Goal: Task Accomplishment & Management: Manage account settings

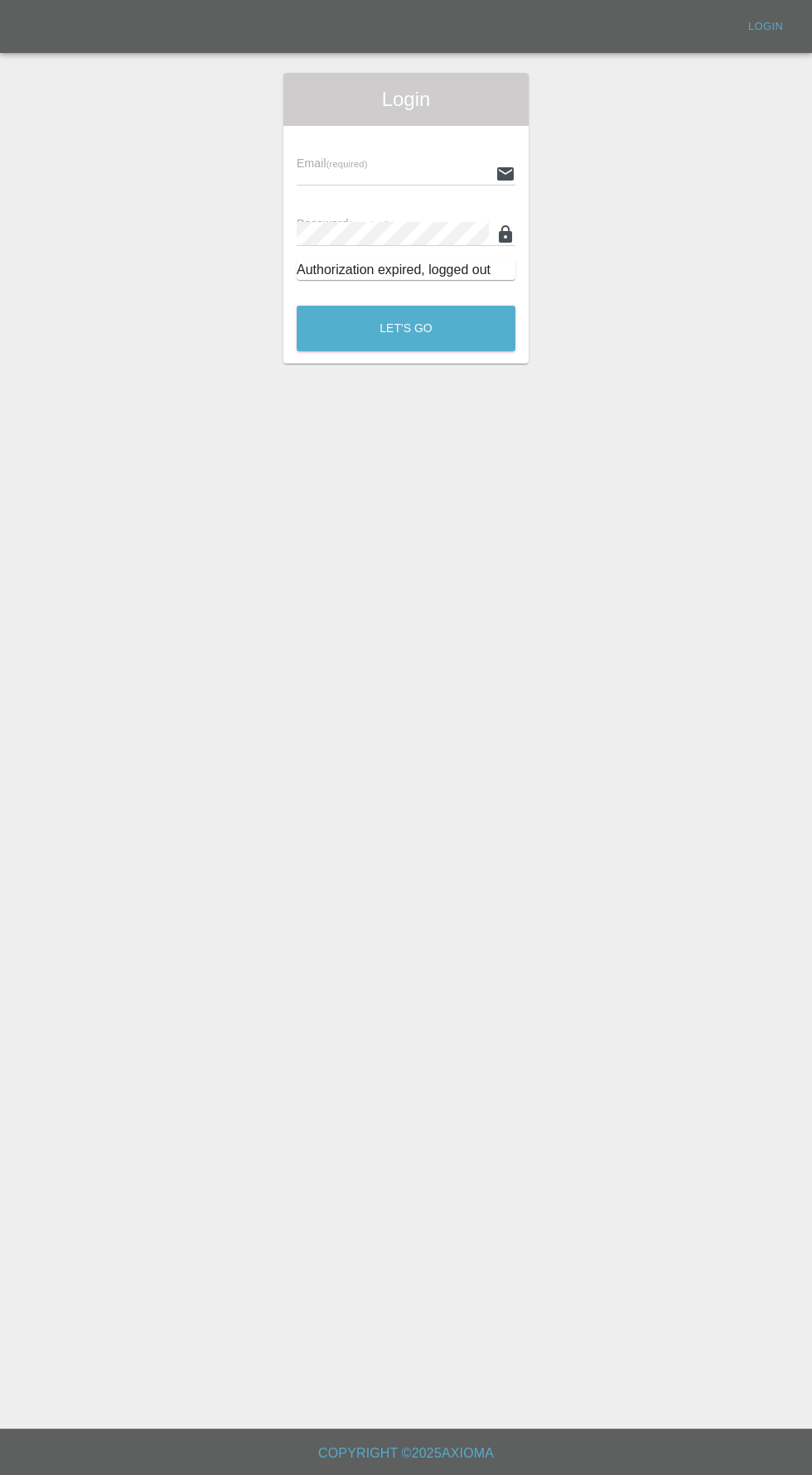
click at [377, 173] on input "text" at bounding box center [392, 173] width 193 height 24
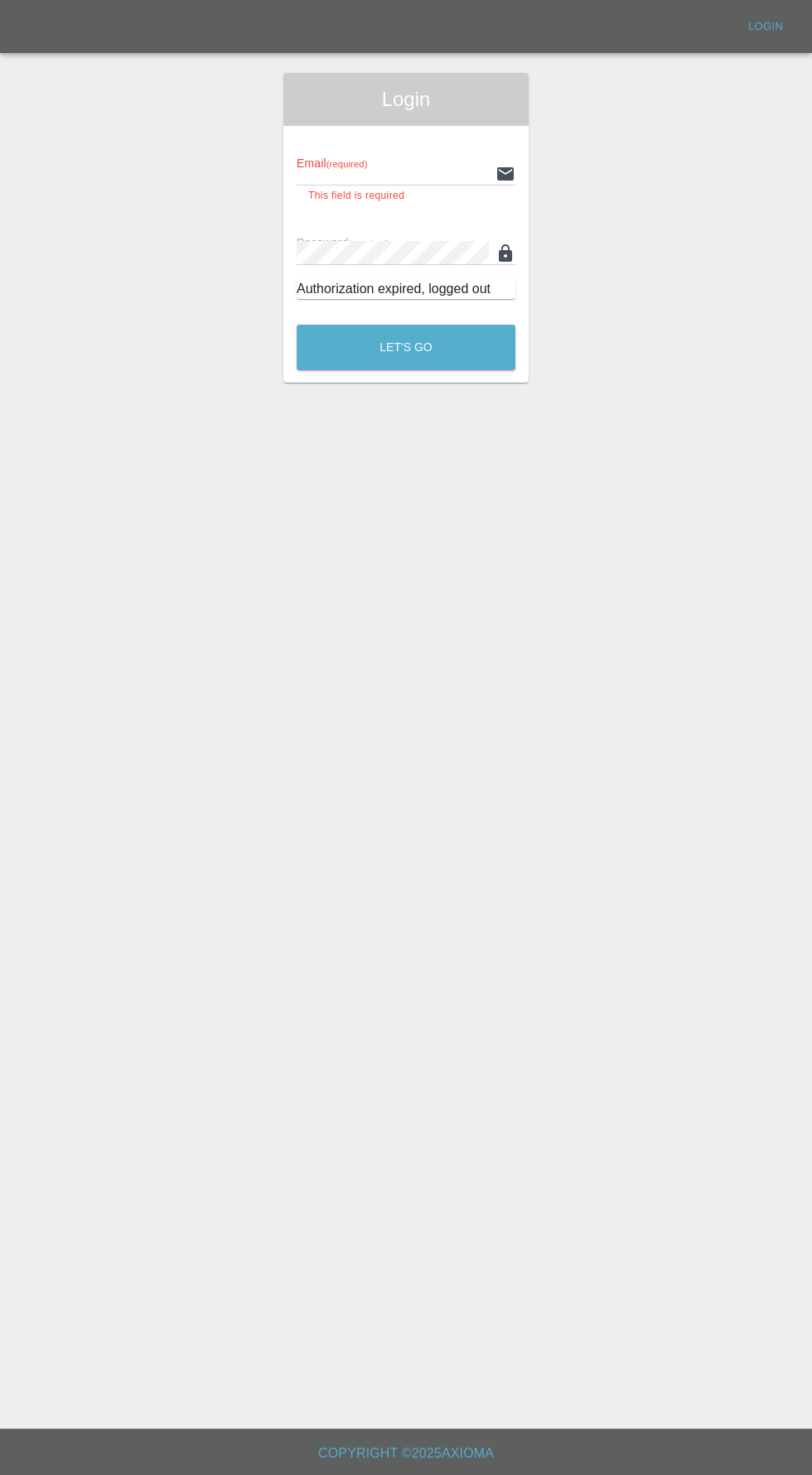
type input "info@darkknightbodyworks.co.uk"
click at [296, 325] on button "Let's Go" at bounding box center [406, 347] width 219 height 45
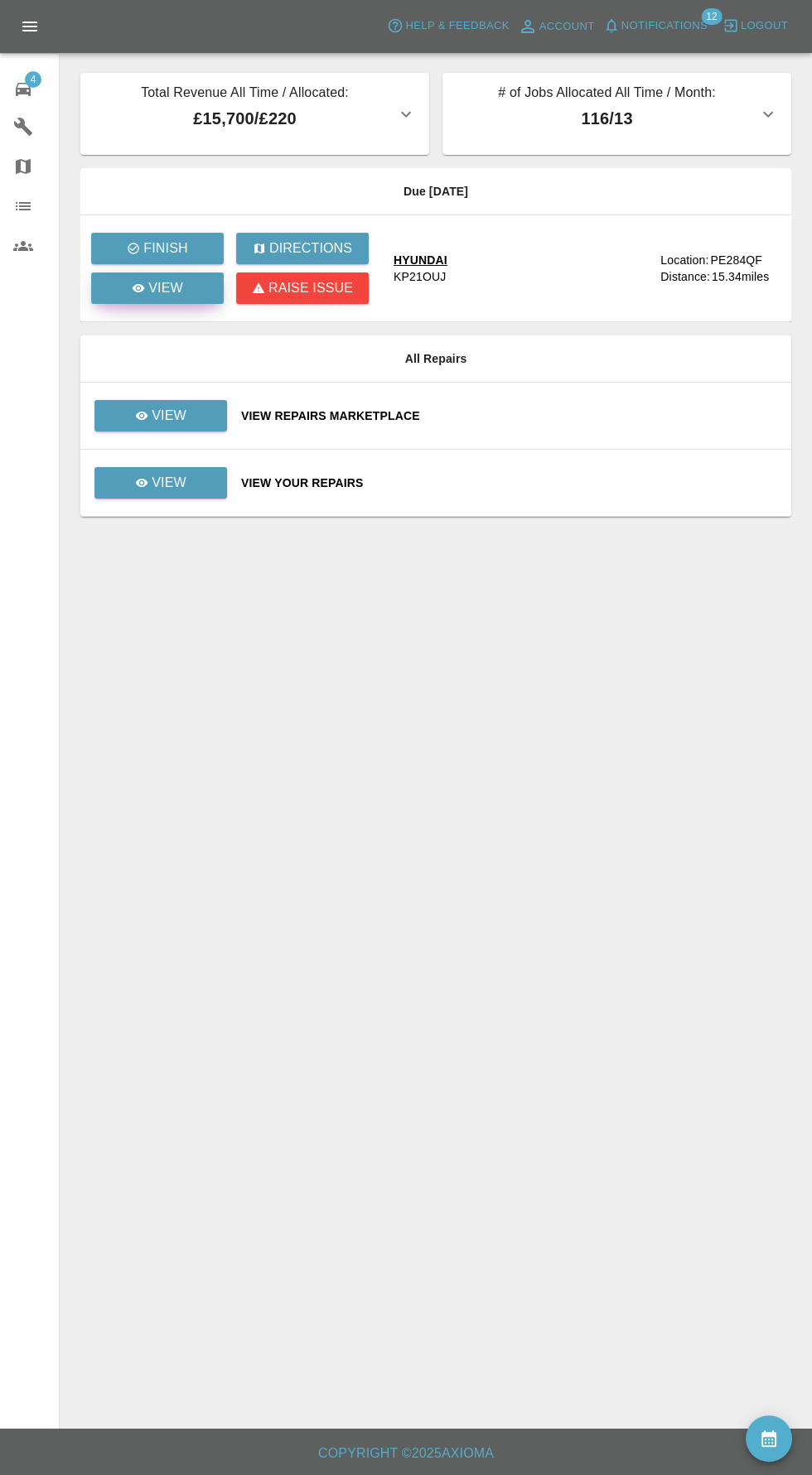
click at [158, 302] on link "View" at bounding box center [157, 288] width 133 height 32
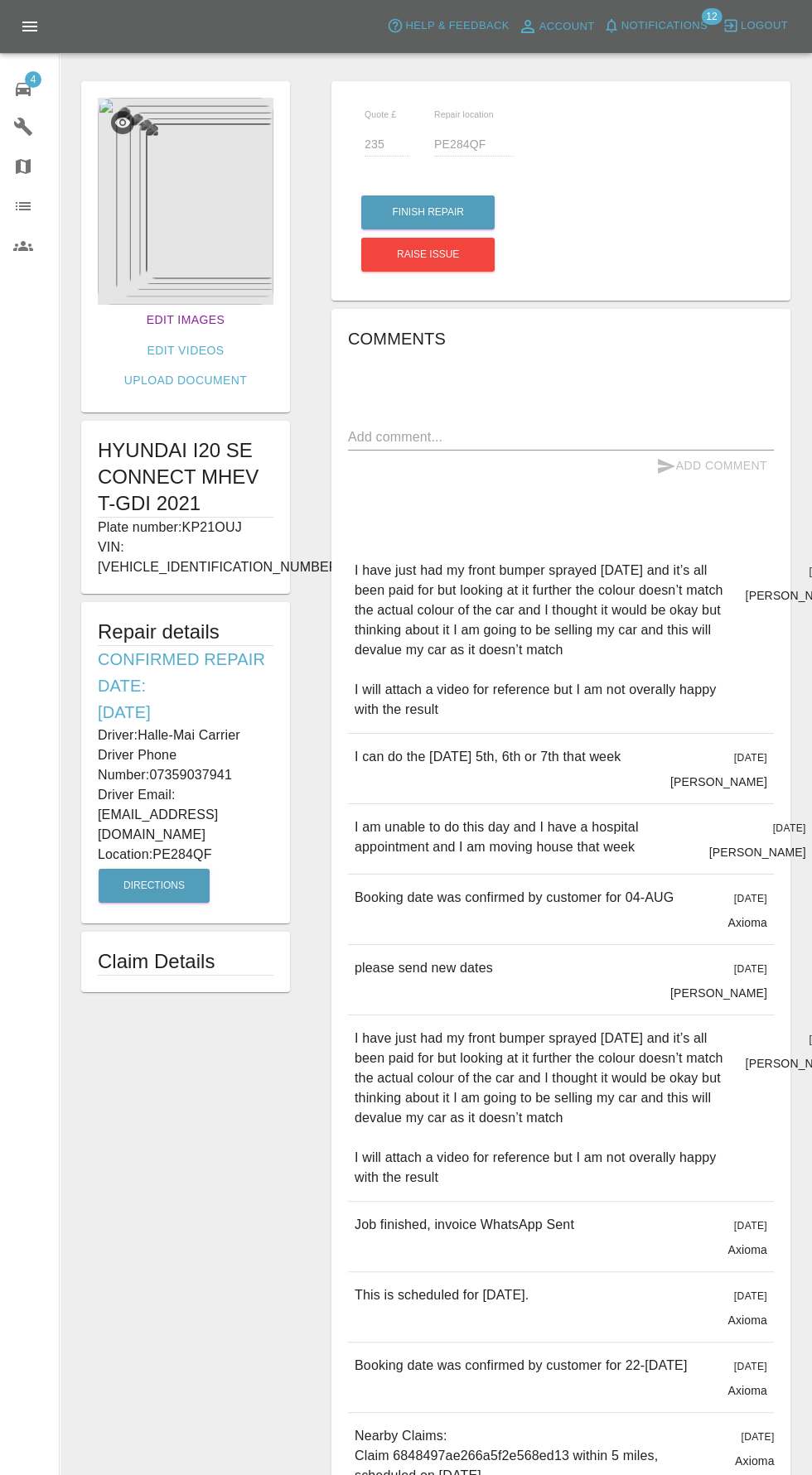
click at [140, 319] on link "Edit Images" at bounding box center [186, 320] width 91 height 31
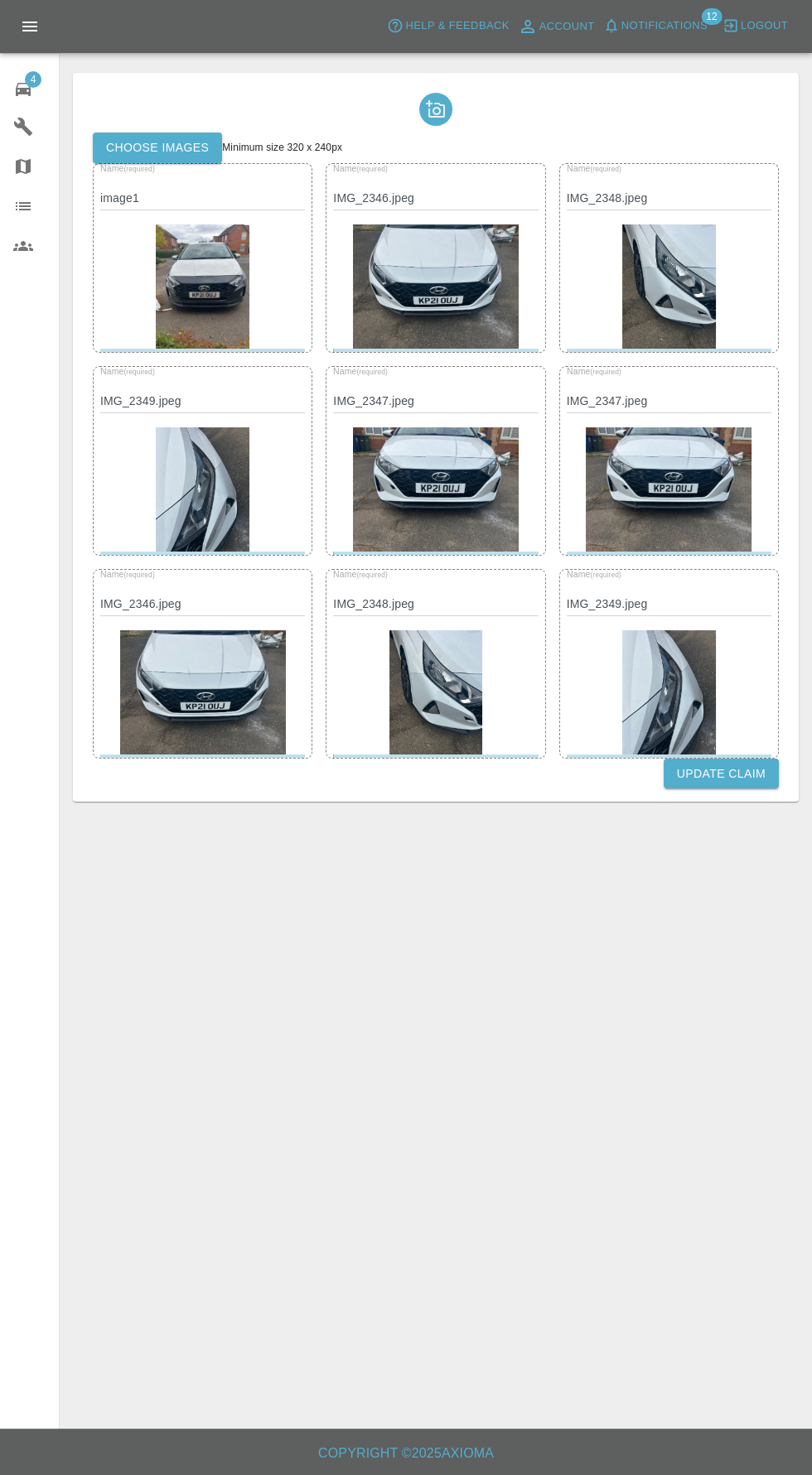
click at [140, 151] on label "Choose images" at bounding box center [158, 148] width 130 height 31
click at [0, 0] on input "Choose images" at bounding box center [0, 0] width 0 height 0
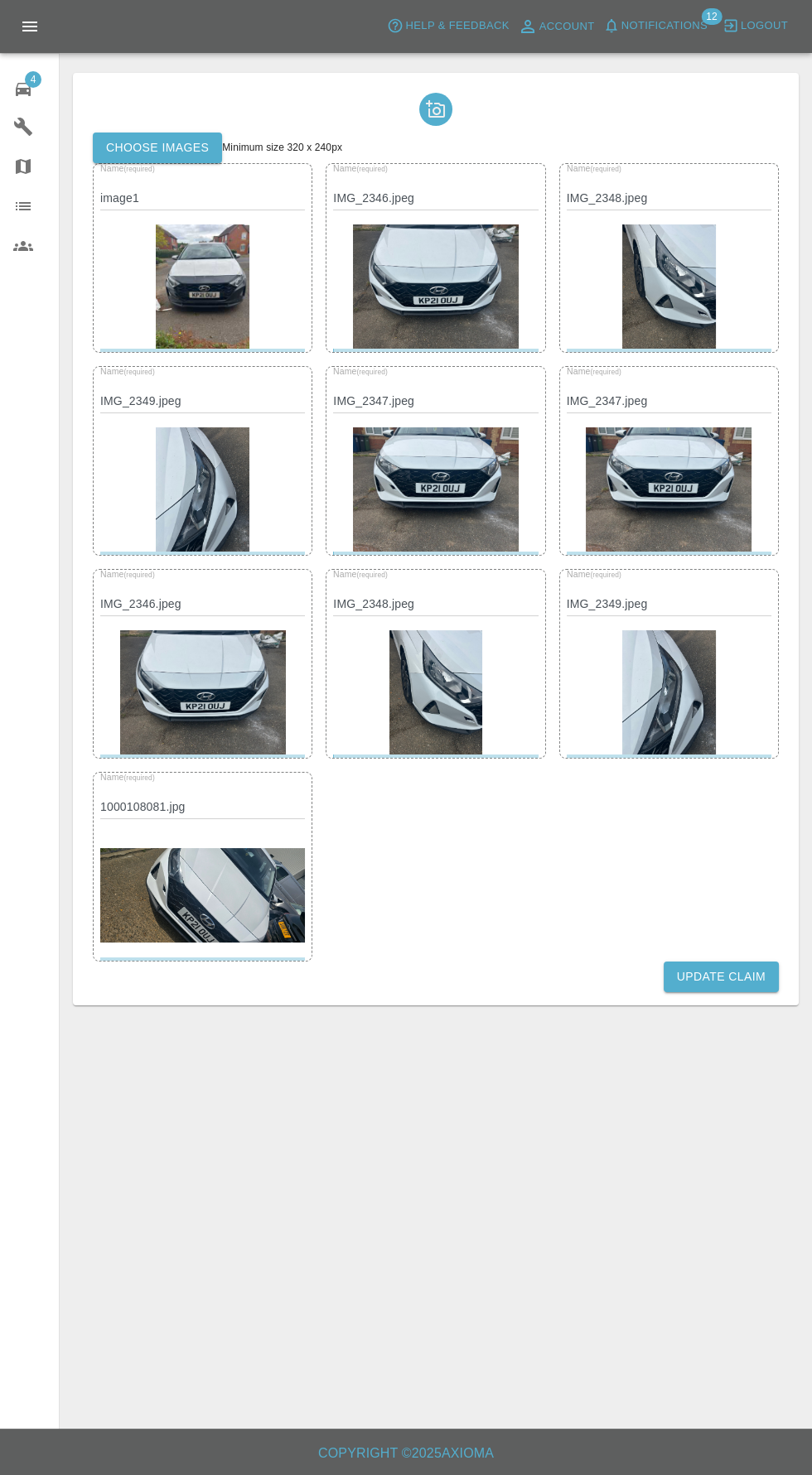
click at [733, 972] on button "Update Claim" at bounding box center [721, 978] width 115 height 31
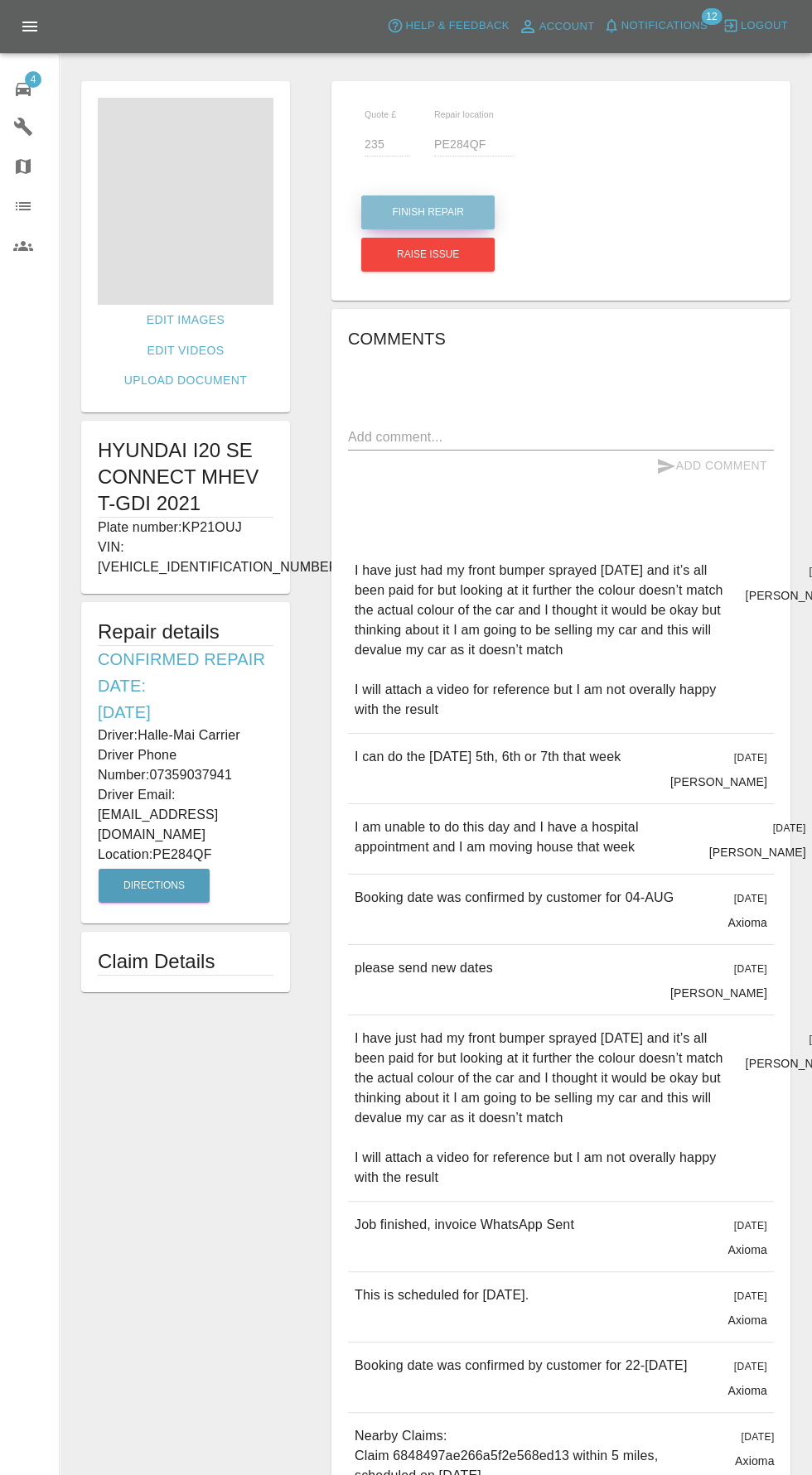
click at [402, 211] on button "Finish Repair" at bounding box center [428, 212] width 134 height 34
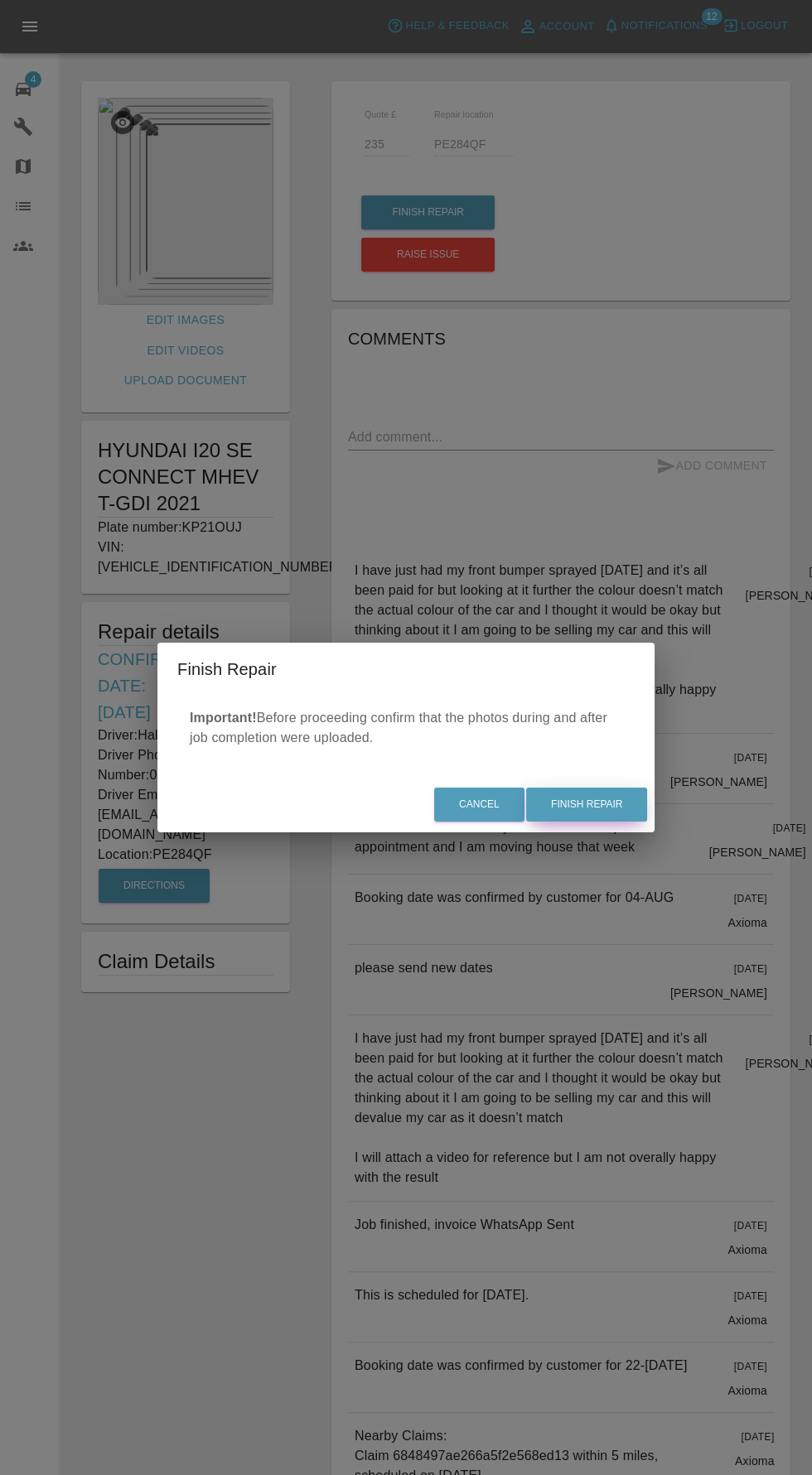
click at [629, 818] on button "Finish Repair" at bounding box center [586, 804] width 121 height 34
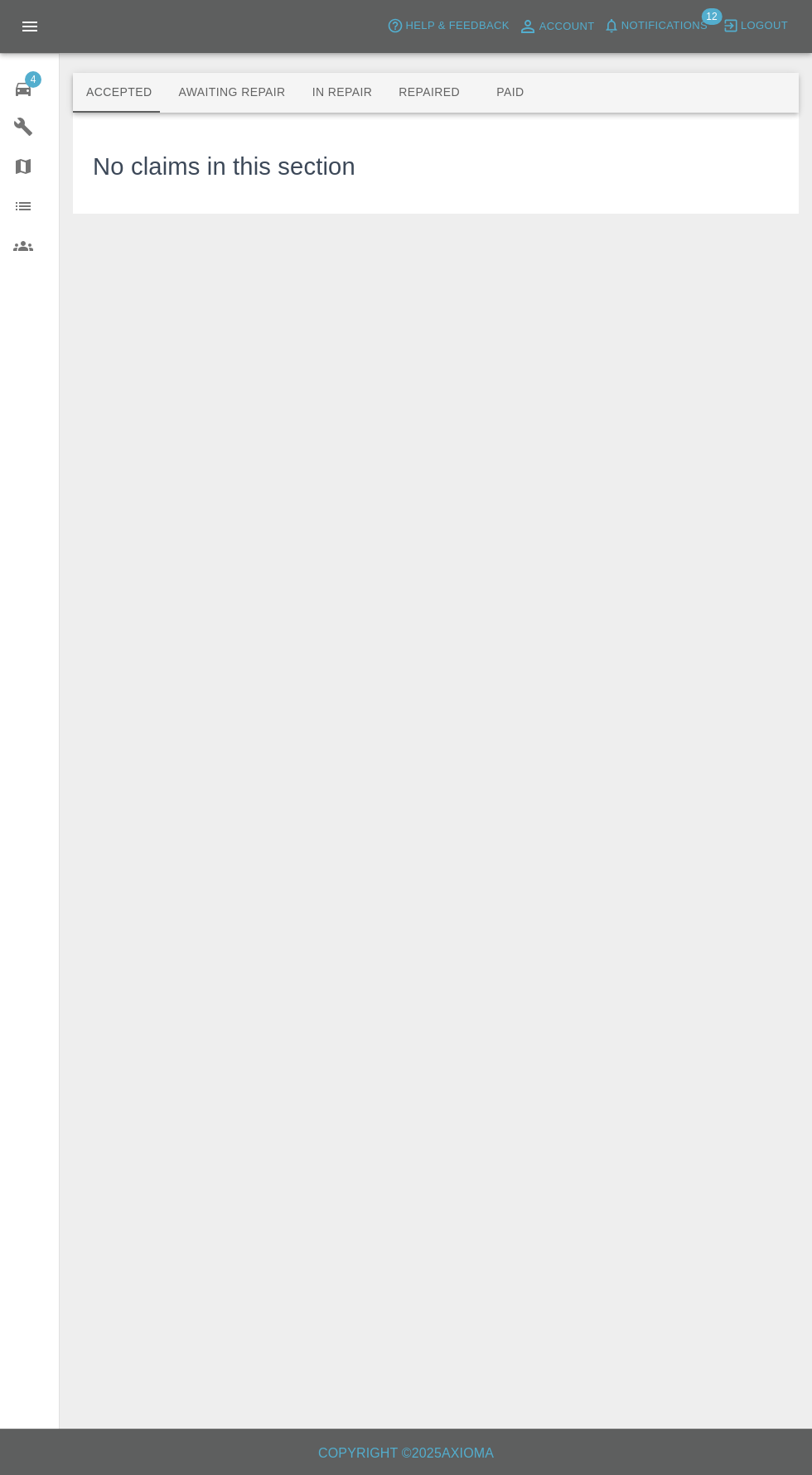
click at [681, 26] on span "Notifications" at bounding box center [664, 26] width 86 height 19
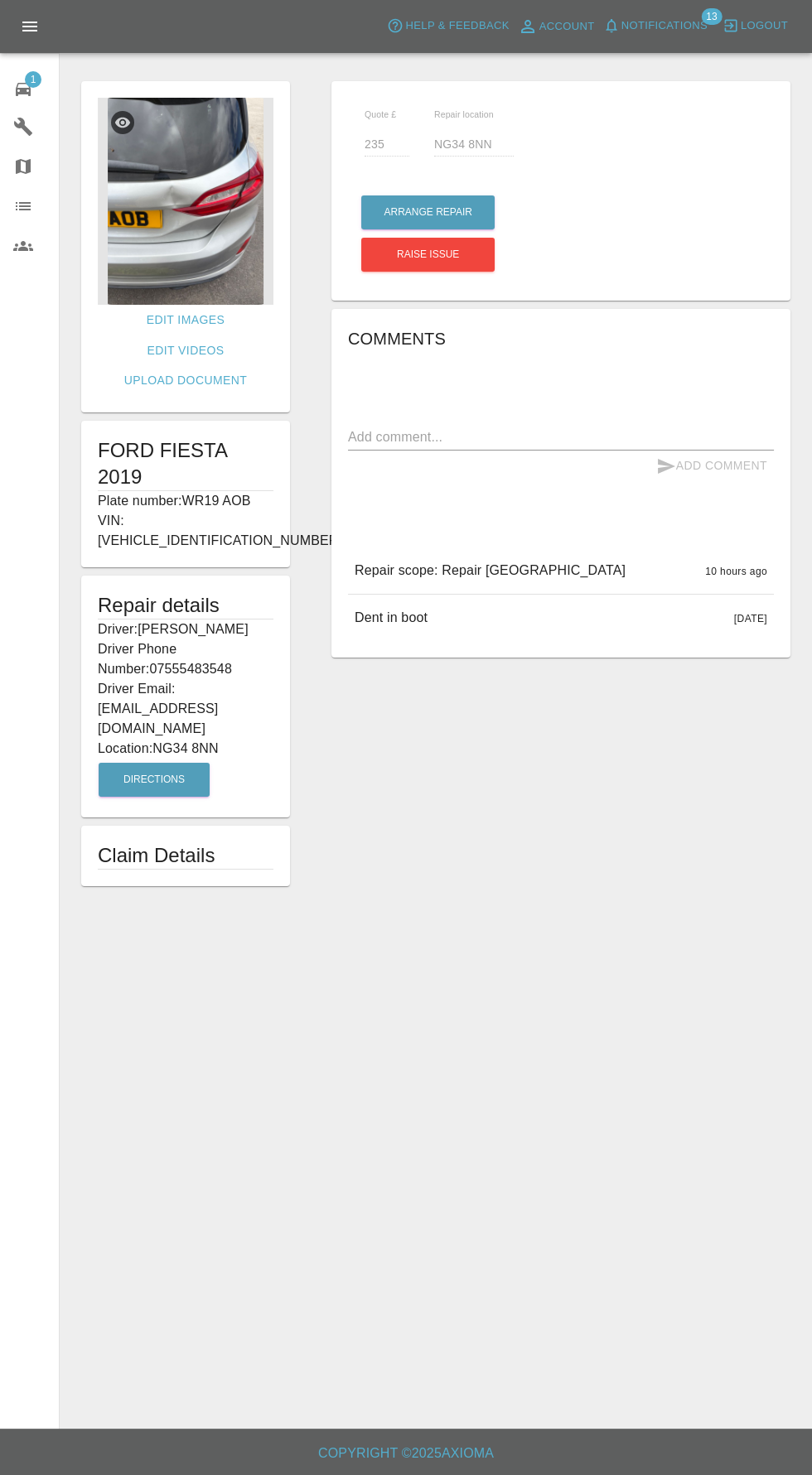
click at [166, 224] on img at bounding box center [185, 201] width 175 height 207
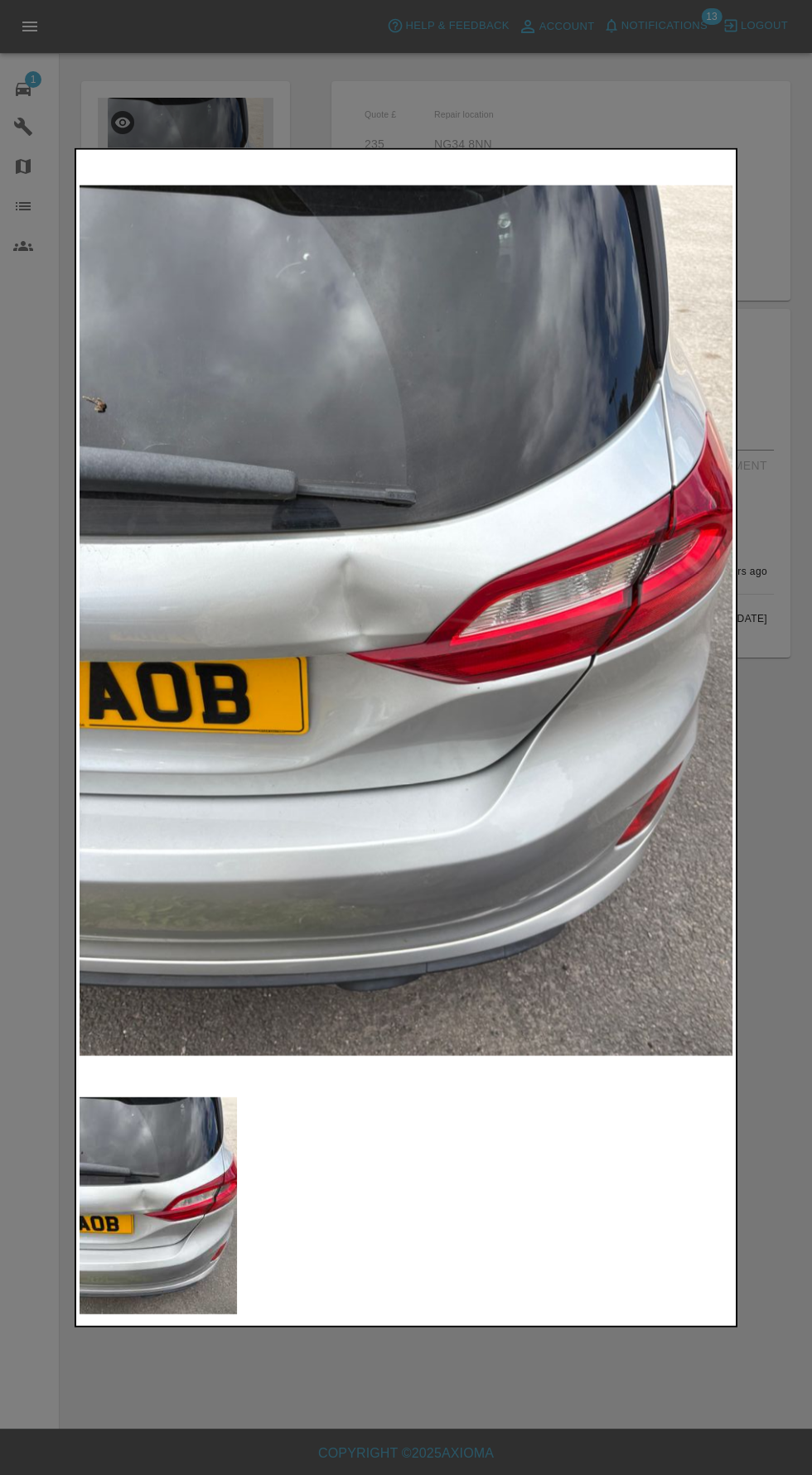
click at [509, 1395] on div at bounding box center [406, 738] width 812 height 1475
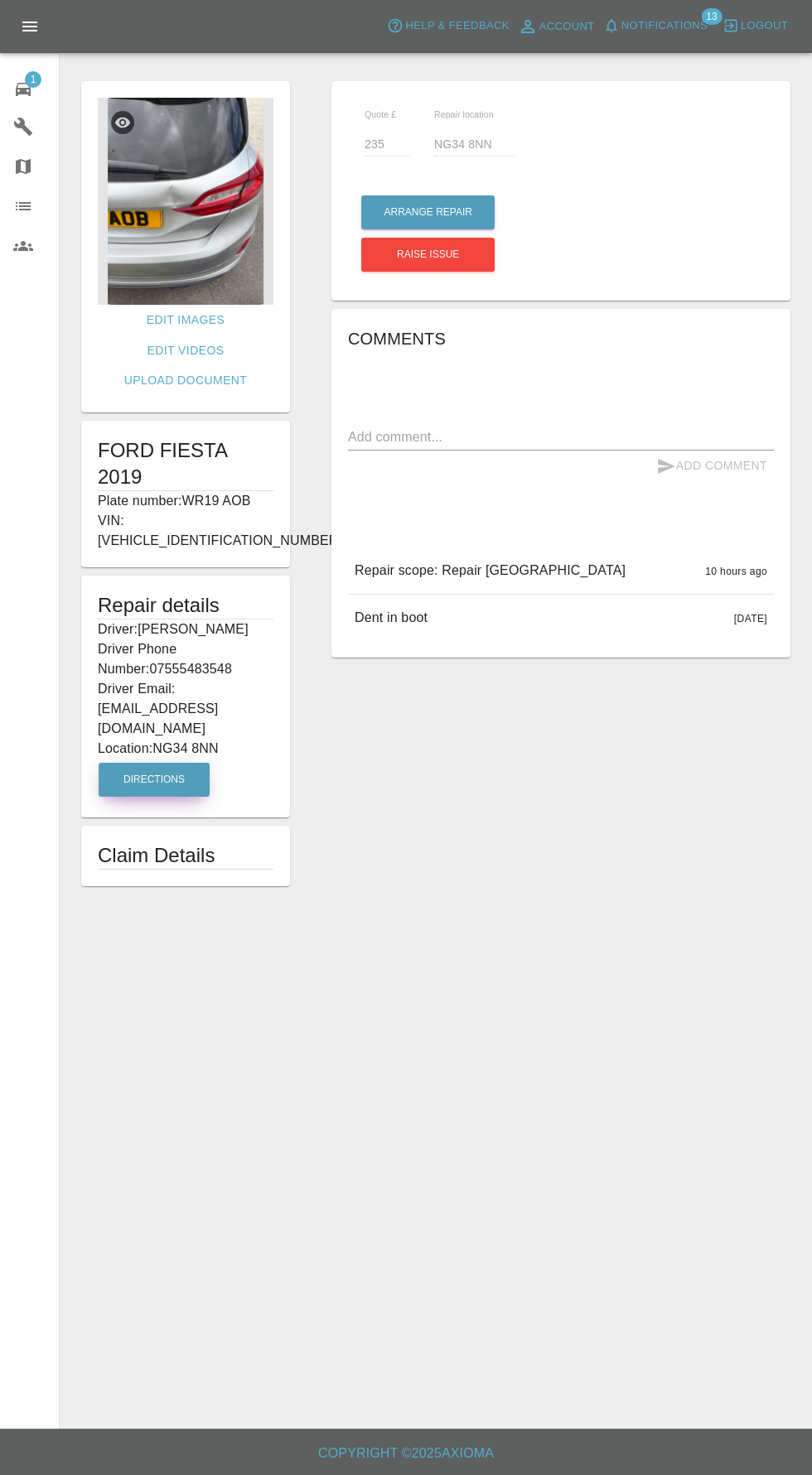
click at [146, 763] on button "Directions" at bounding box center [154, 779] width 111 height 34
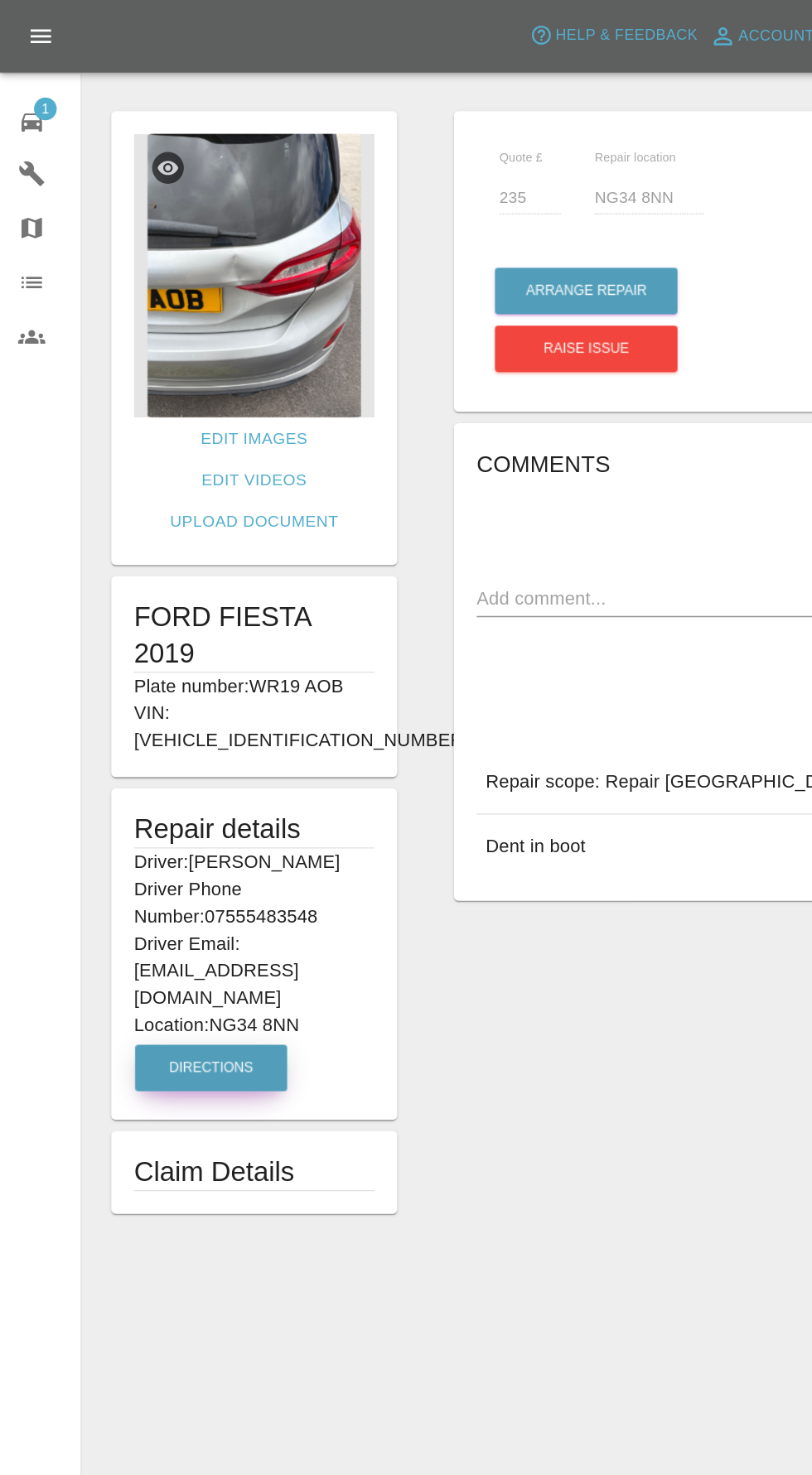
click at [165, 253] on img at bounding box center [185, 201] width 175 height 207
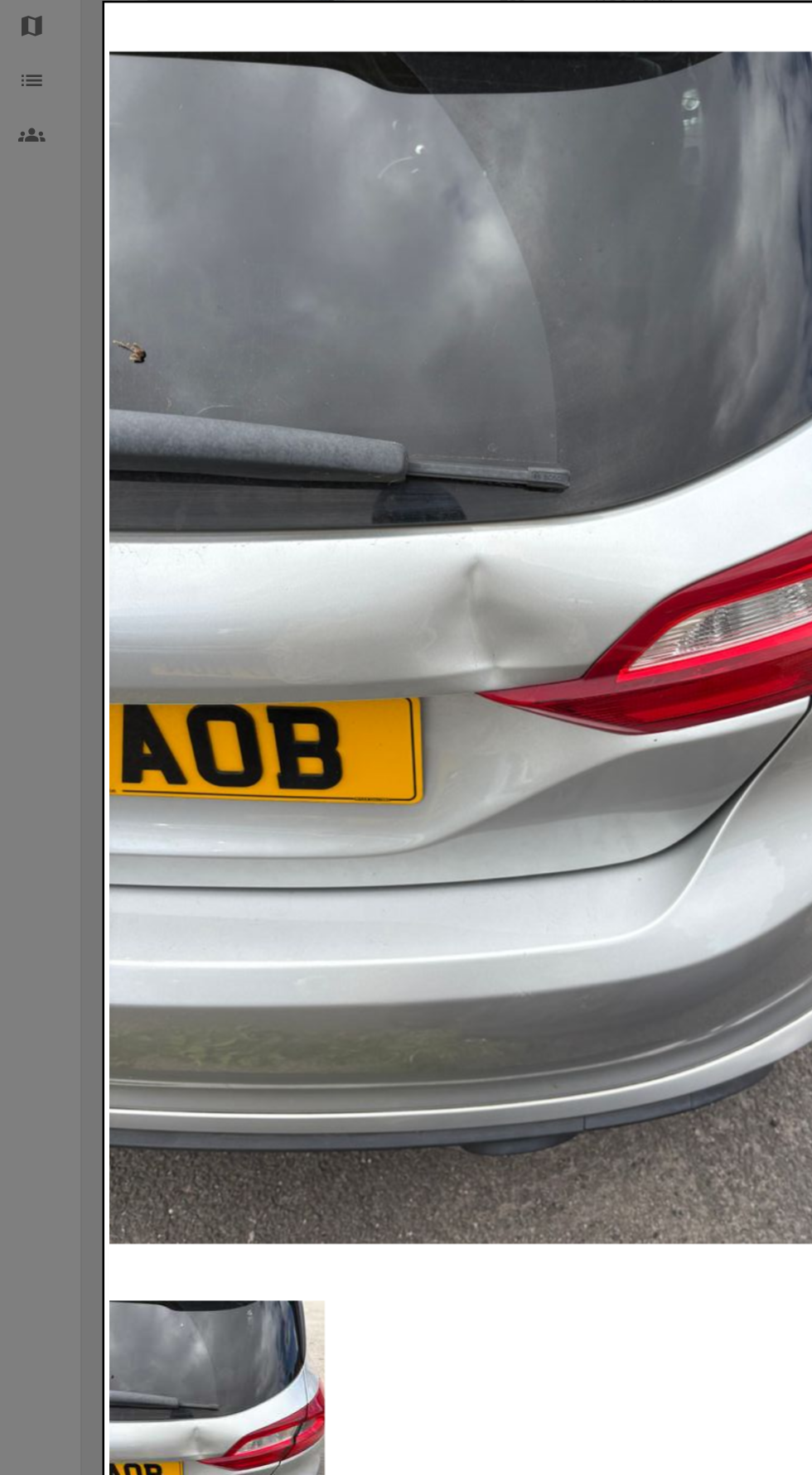
click at [34, 735] on div at bounding box center [406, 738] width 812 height 1475
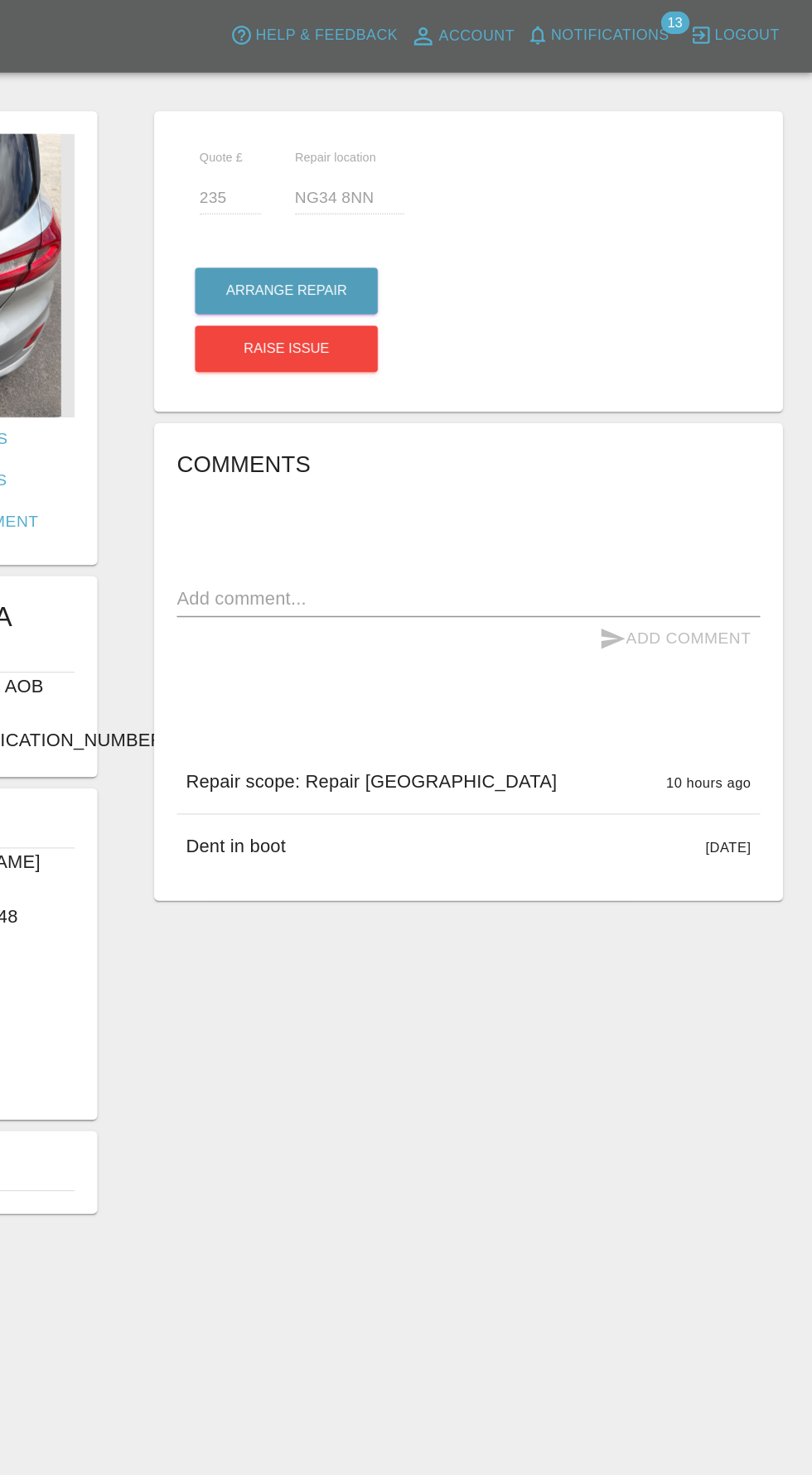
click at [251, 202] on img at bounding box center [185, 201] width 175 height 207
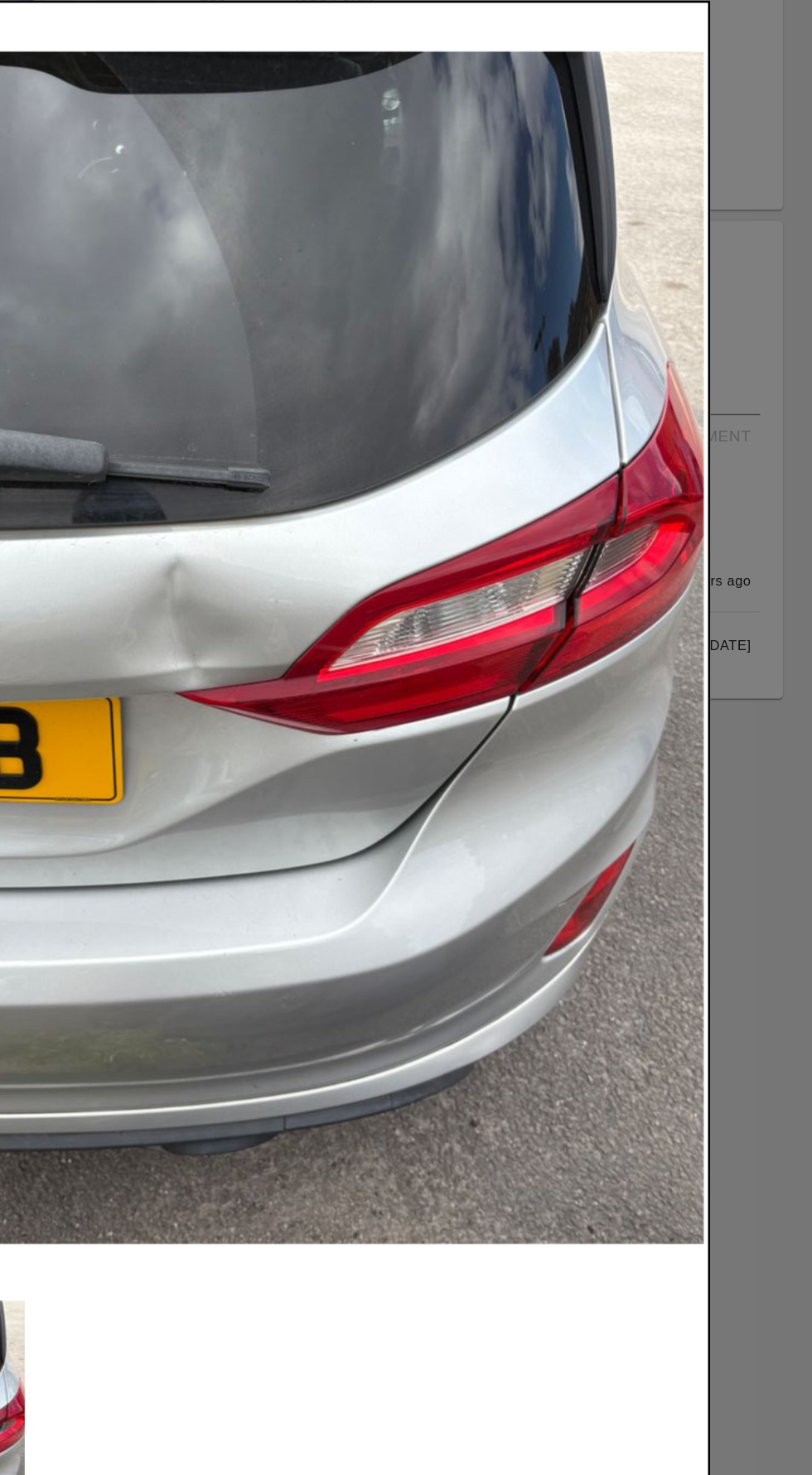
click at [768, 1002] on div at bounding box center [406, 738] width 812 height 1475
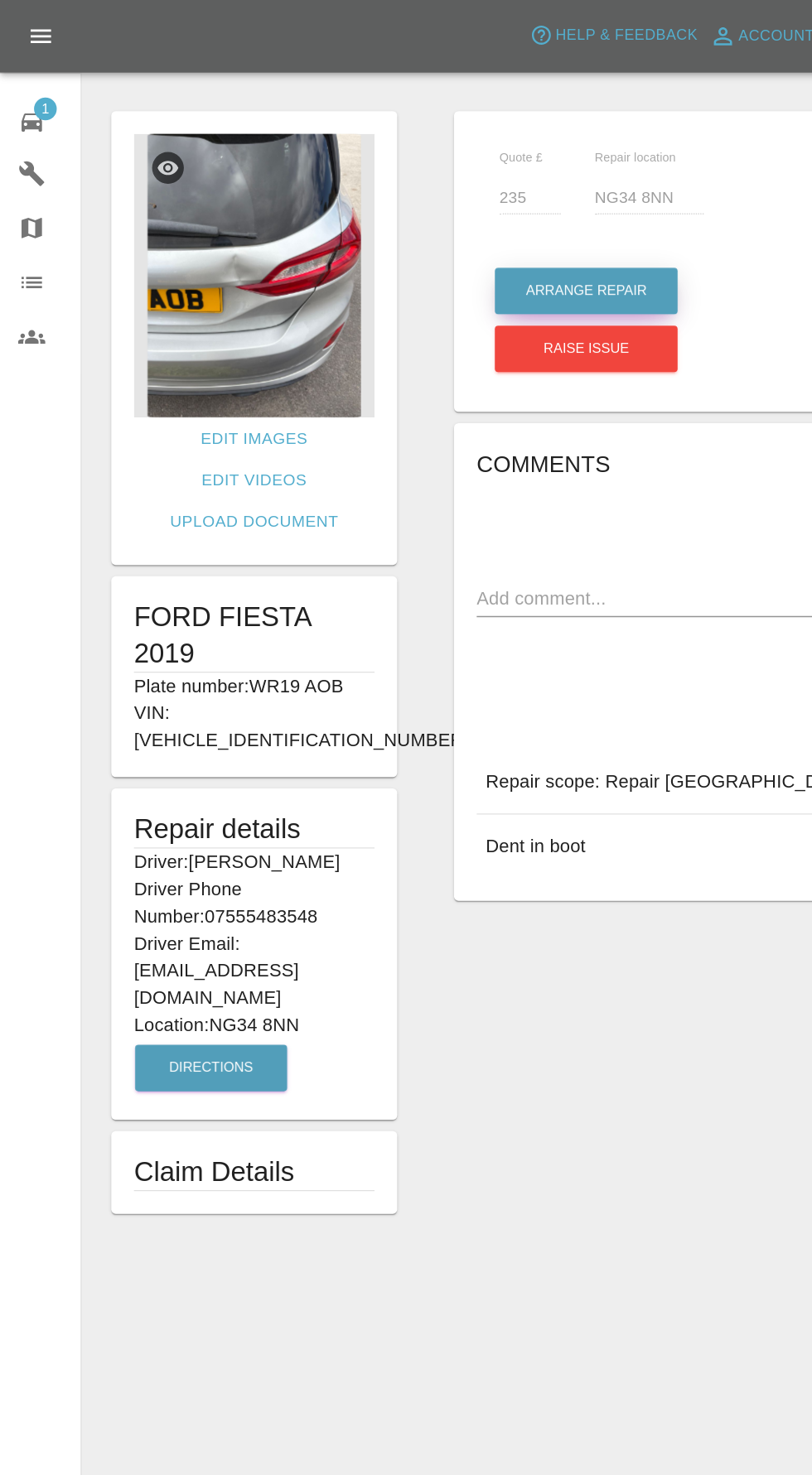
click at [397, 197] on button "Arrange Repair" at bounding box center [428, 212] width 134 height 34
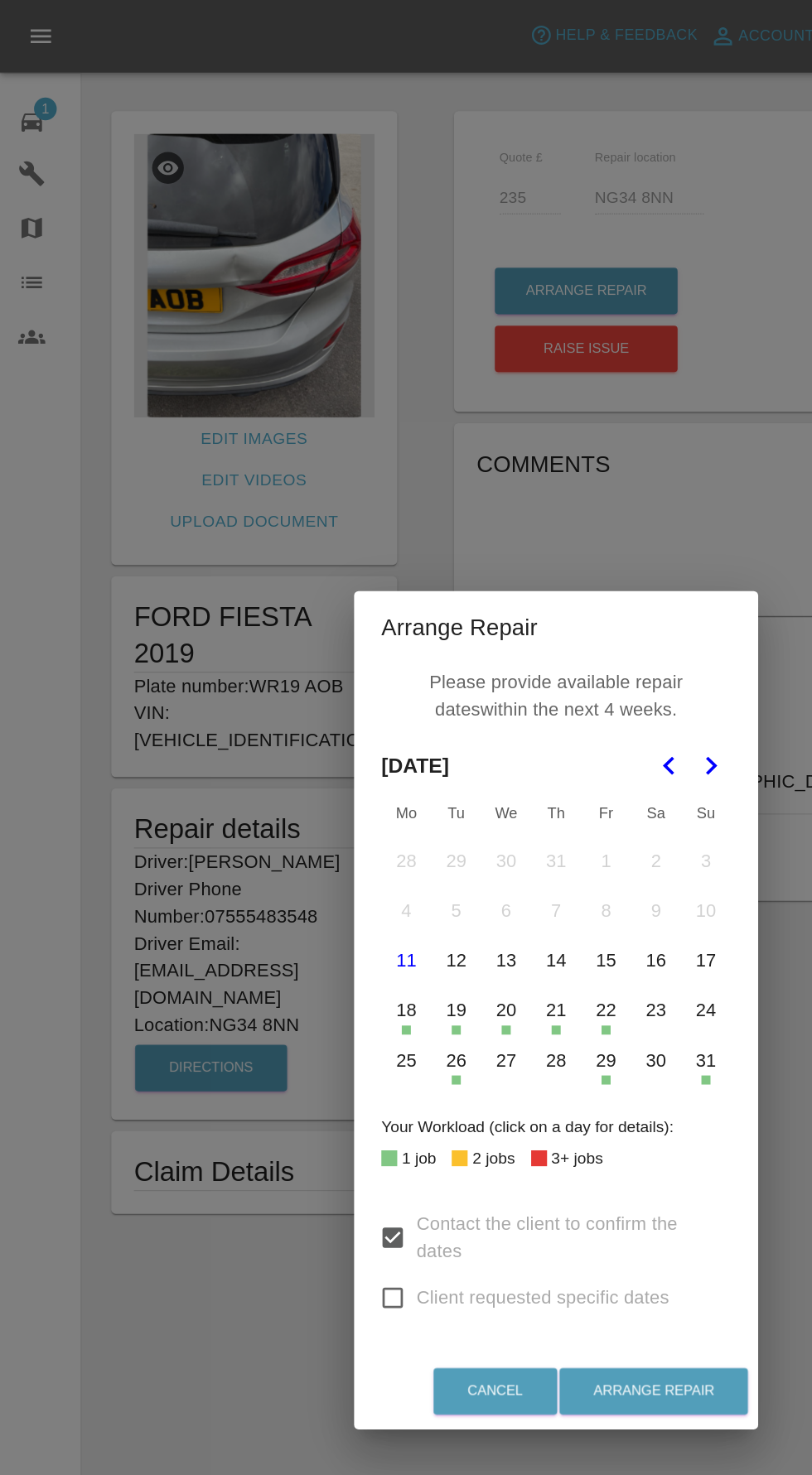
click at [290, 956] on input "Client requested specific dates" at bounding box center [286, 948] width 35 height 35
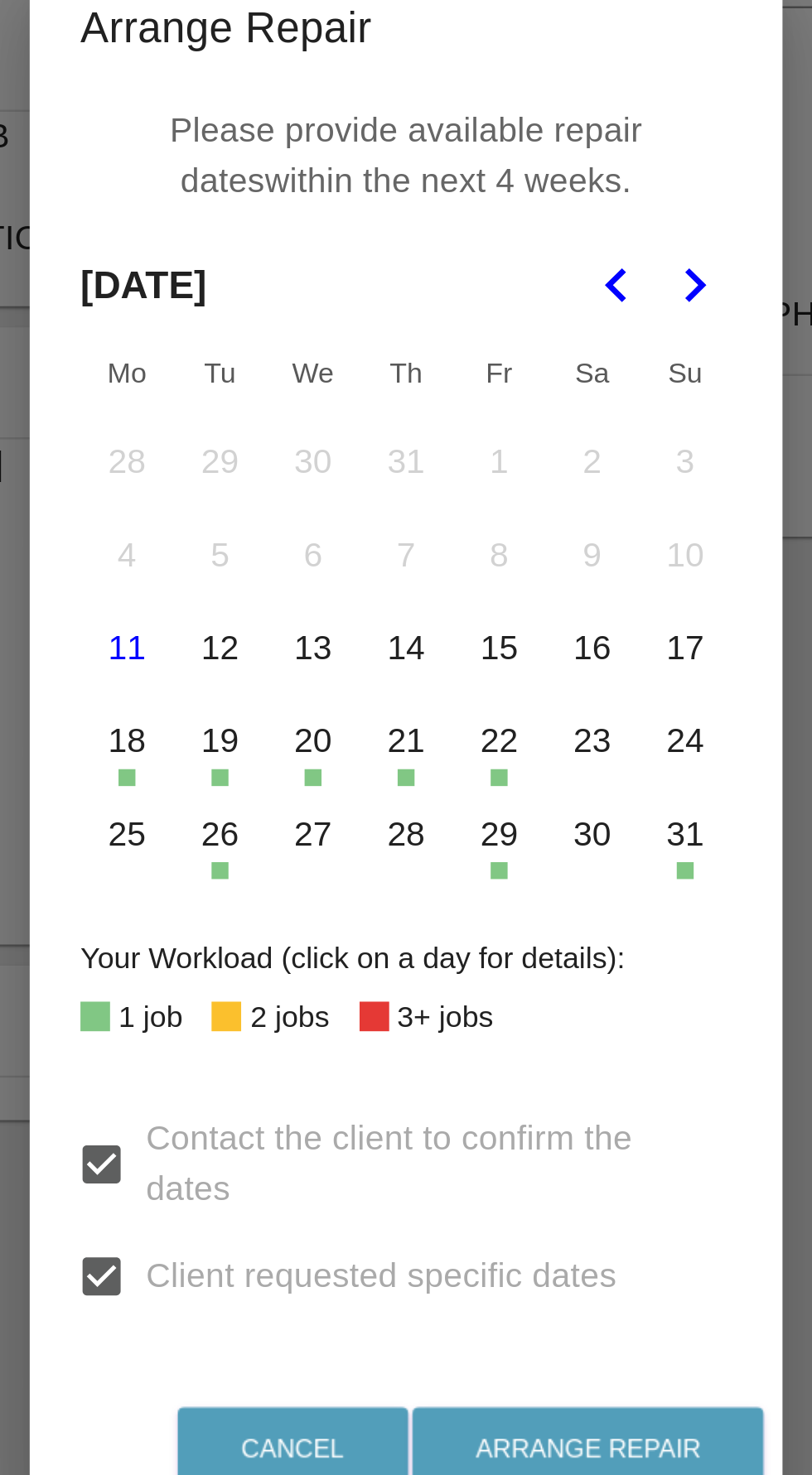
click at [366, 788] on button "27" at bounding box center [370, 774] width 35 height 35
click at [394, 779] on button "28" at bounding box center [406, 774] width 35 height 35
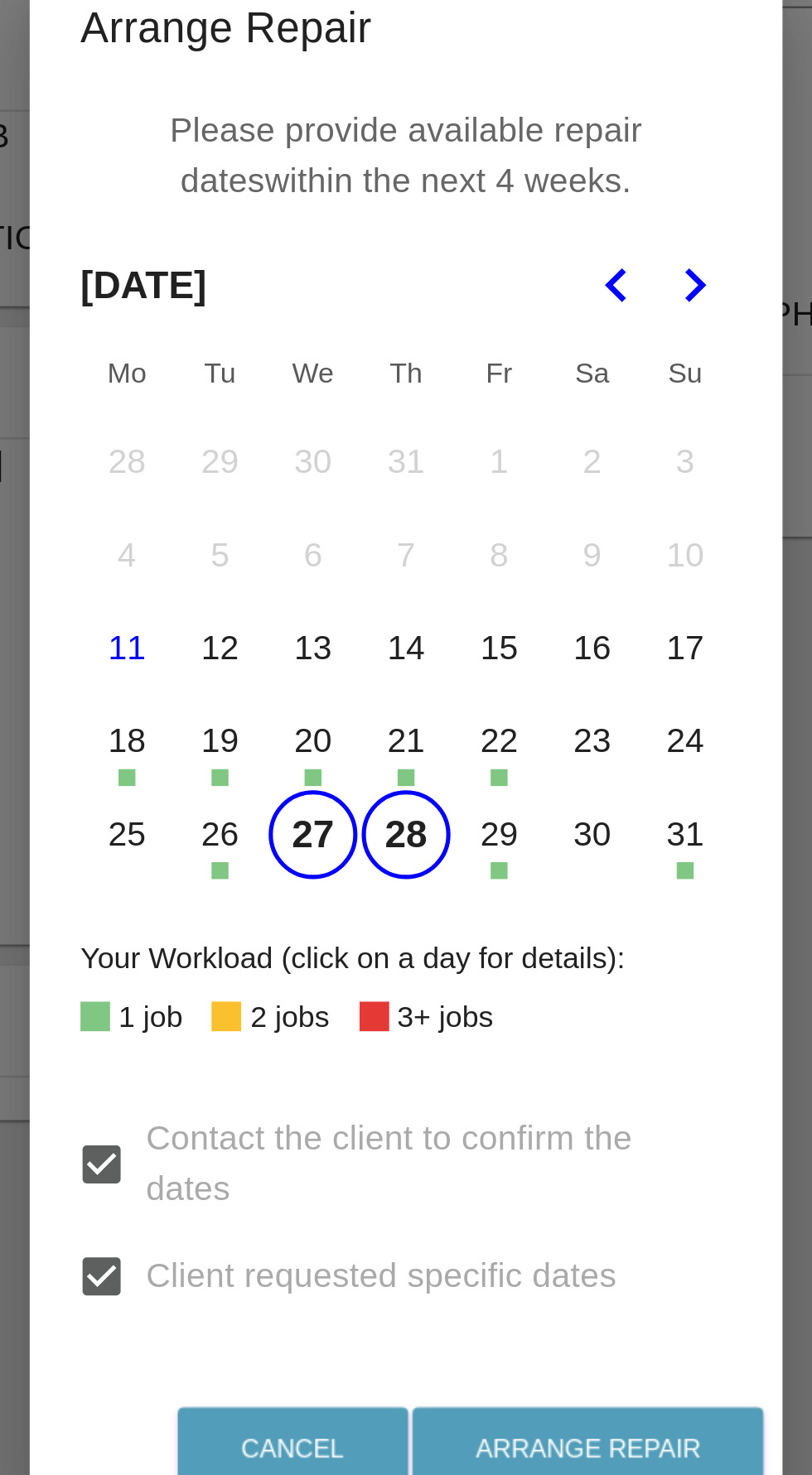
click at [526, 556] on icon "Go to the Next Month" at bounding box center [519, 558] width 20 height 20
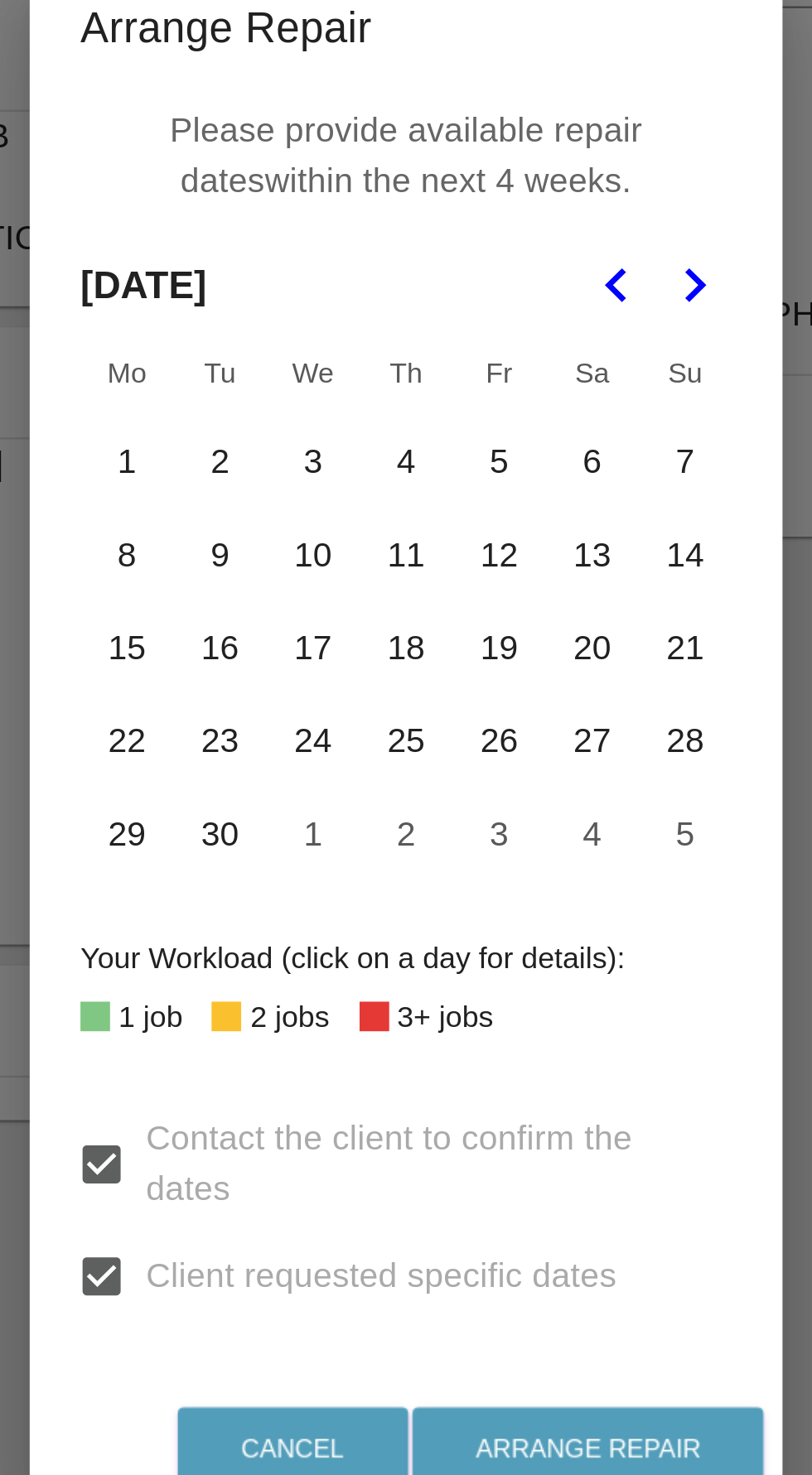
click at [289, 630] on button "1" at bounding box center [296, 629] width 35 height 35
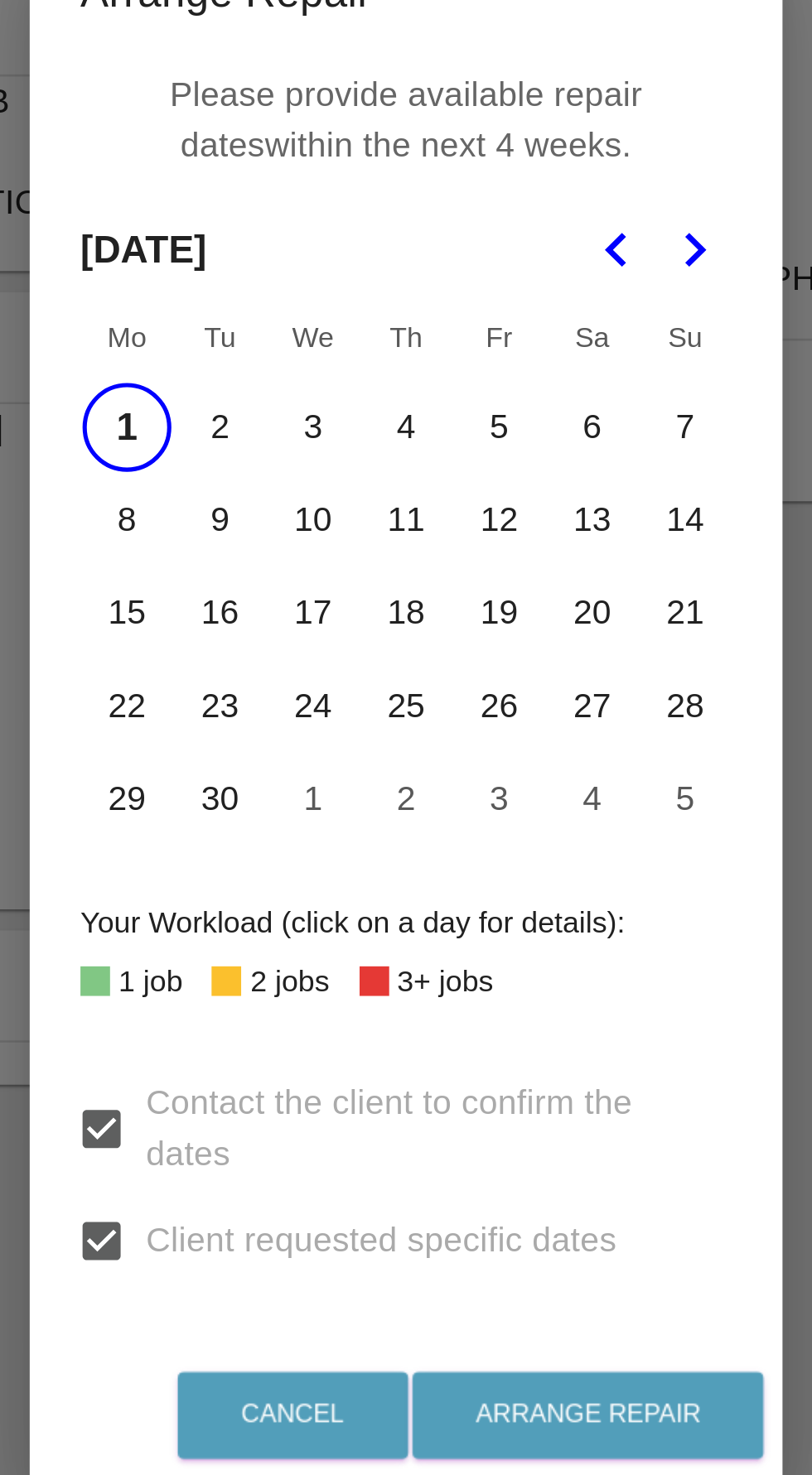
click at [488, 965] on label "Client requested specific dates" at bounding box center [378, 948] width 220 height 35
click at [304, 965] on input "Client requested specific dates" at bounding box center [286, 948] width 35 height 35
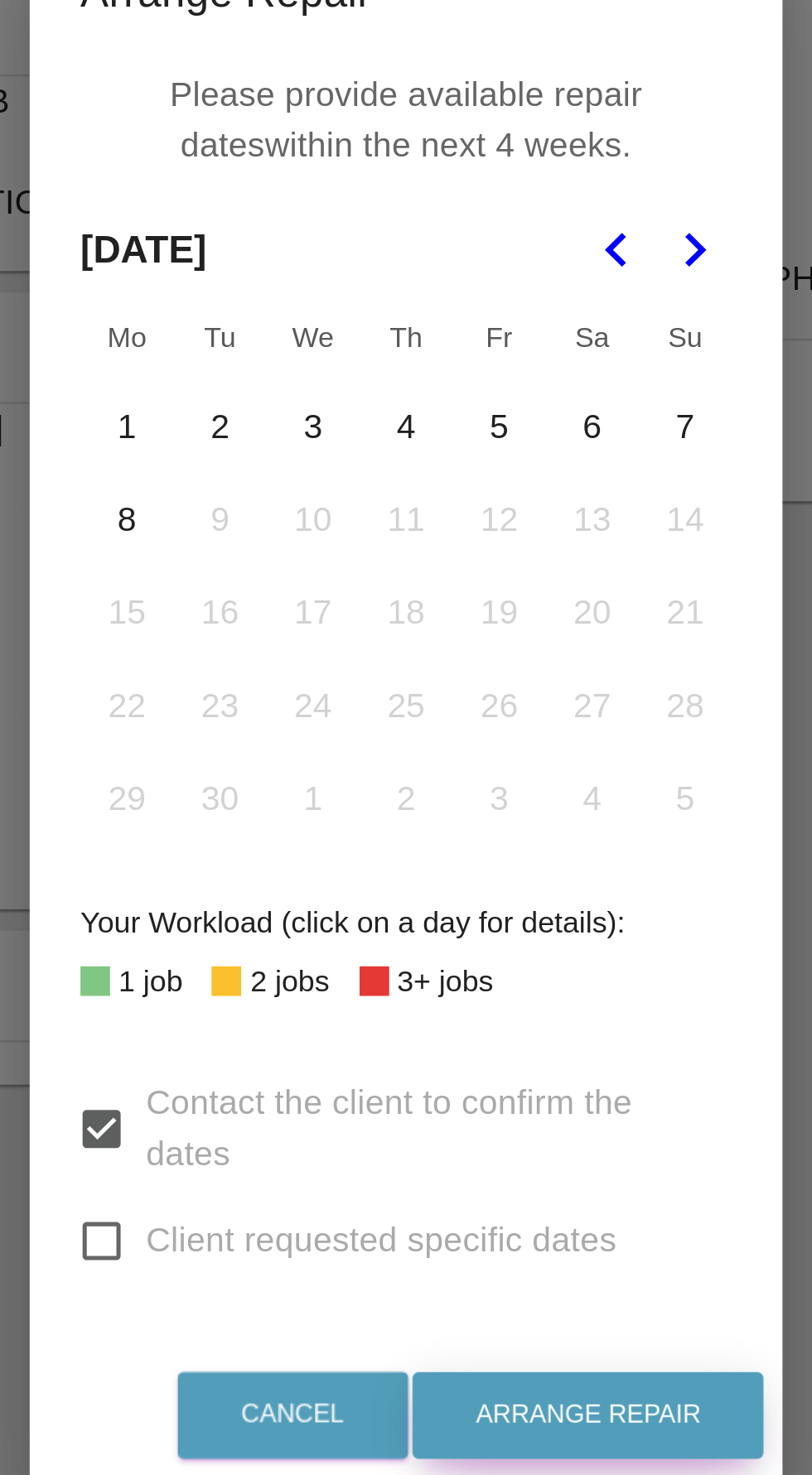
click at [510, 1033] on button "Arrange Repair" at bounding box center [477, 1015] width 137 height 34
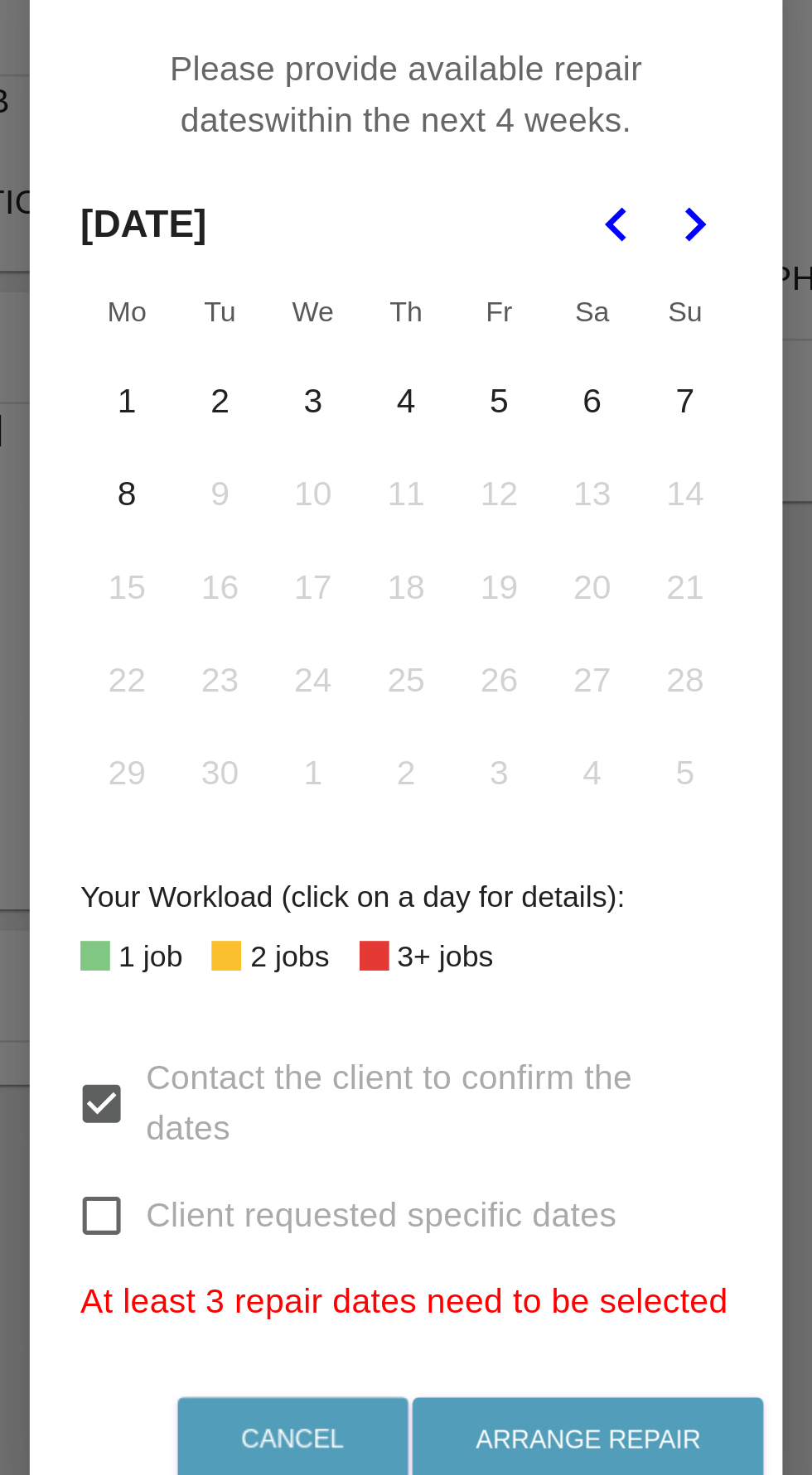
click at [290, 955] on input "Client requested specific dates" at bounding box center [286, 938] width 35 height 35
checkbox input "true"
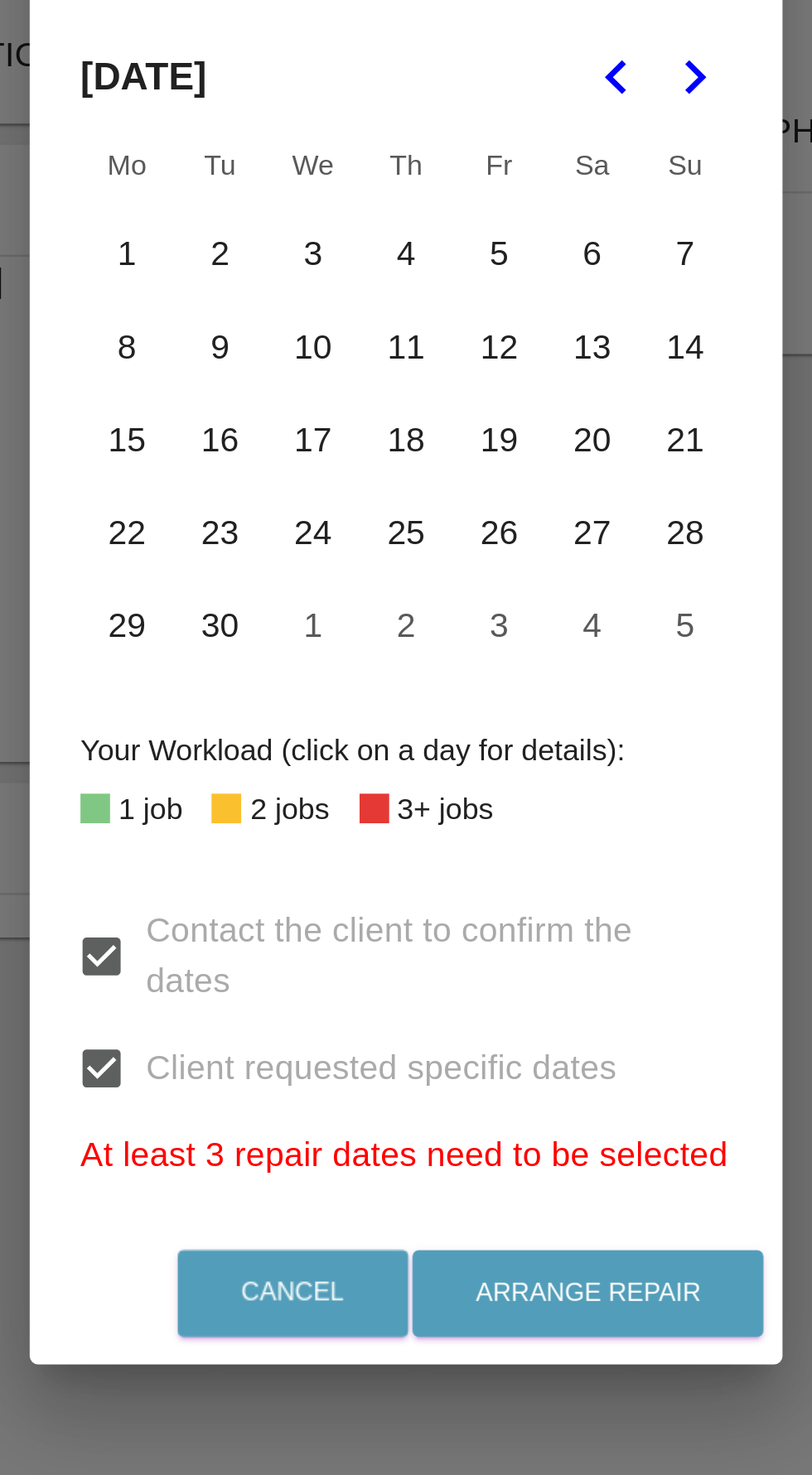
click at [295, 636] on button "1" at bounding box center [296, 618] width 35 height 35
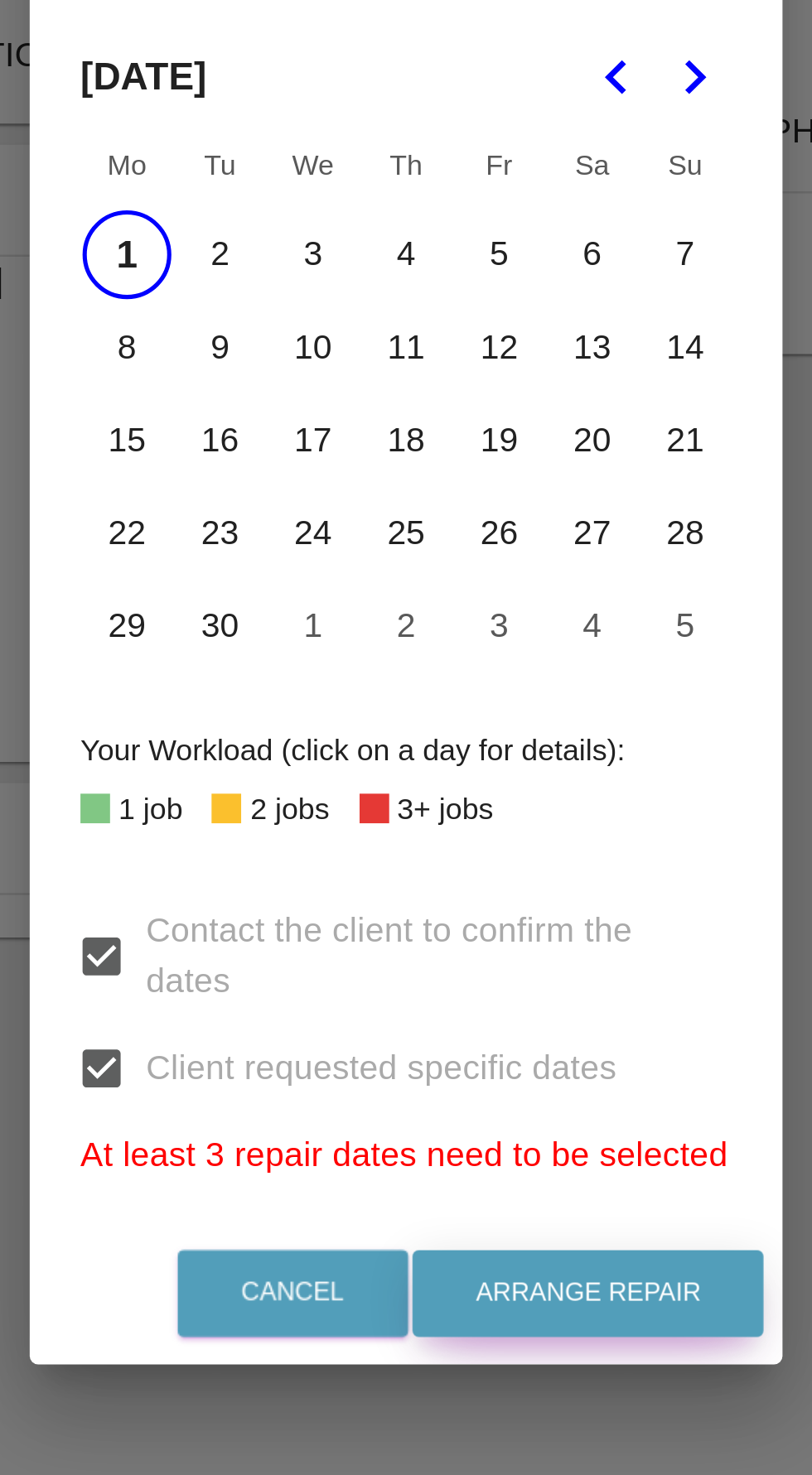
click at [510, 1043] on button "Arrange Repair" at bounding box center [477, 1026] width 137 height 34
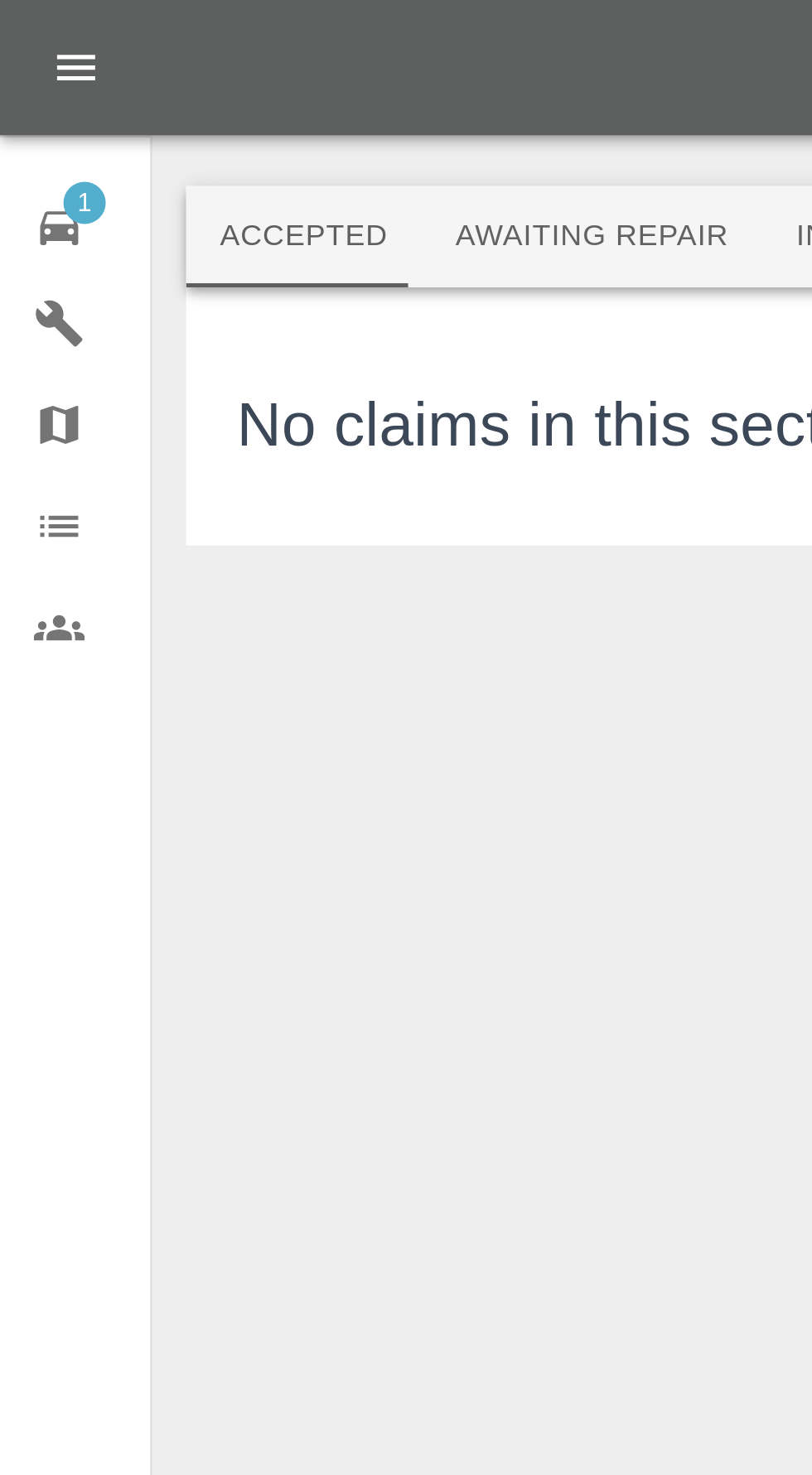
click at [32, 87] on icon at bounding box center [23, 89] width 20 height 20
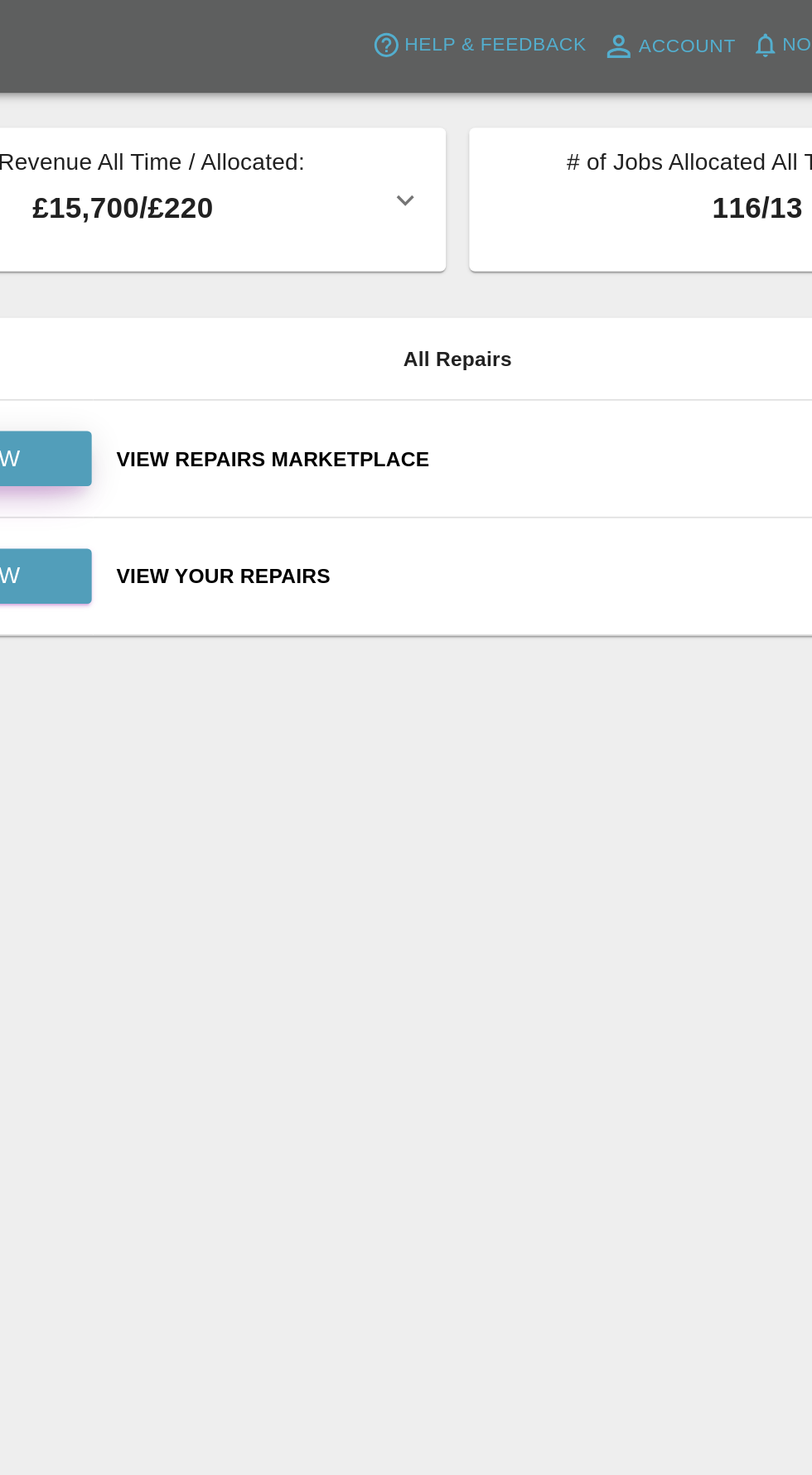
click at [201, 256] on link "View" at bounding box center [161, 261] width 133 height 32
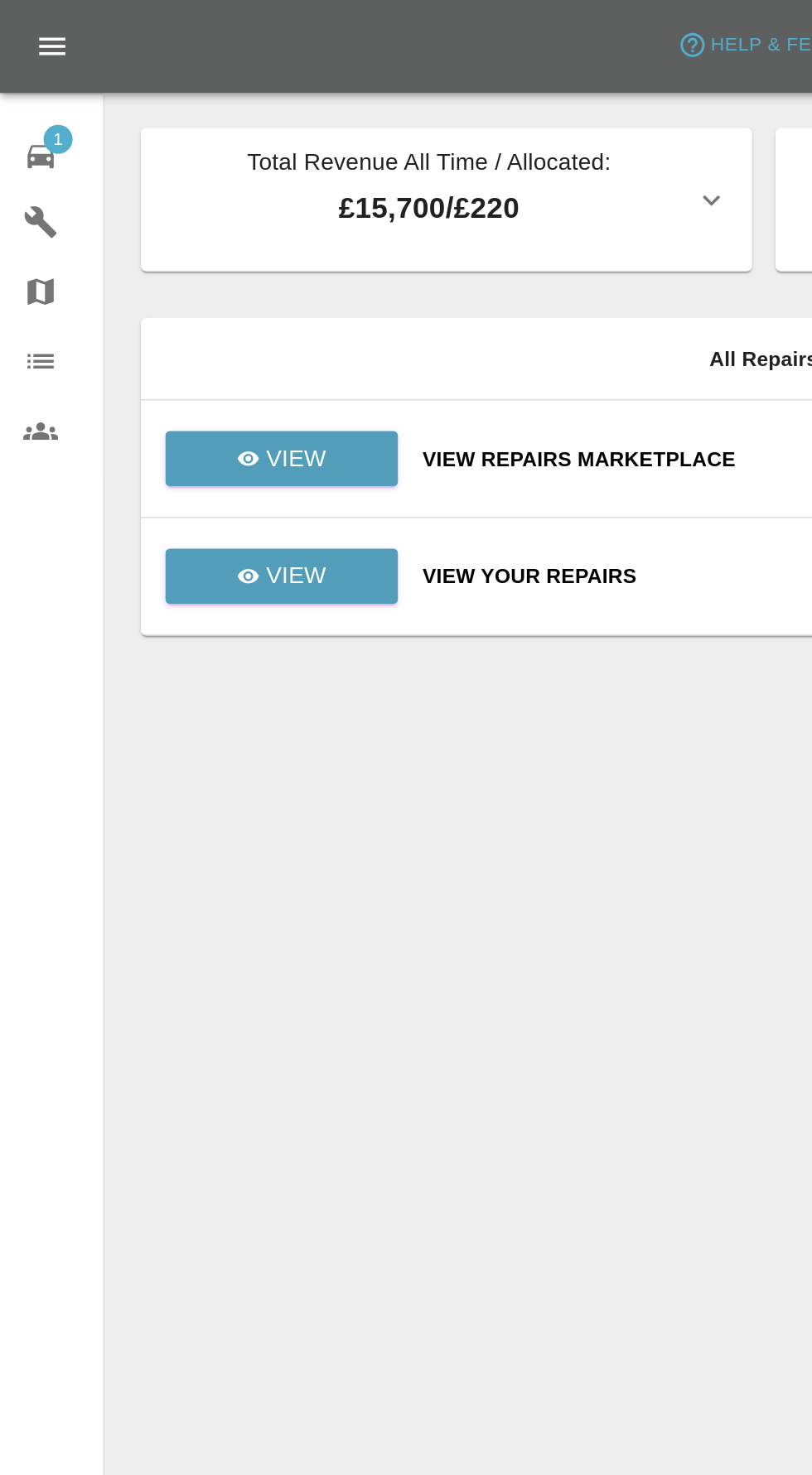
click at [31, 88] on icon at bounding box center [23, 89] width 20 height 20
click at [156, 274] on link "View" at bounding box center [161, 261] width 133 height 32
click at [160, 329] on p "View" at bounding box center [169, 329] width 35 height 20
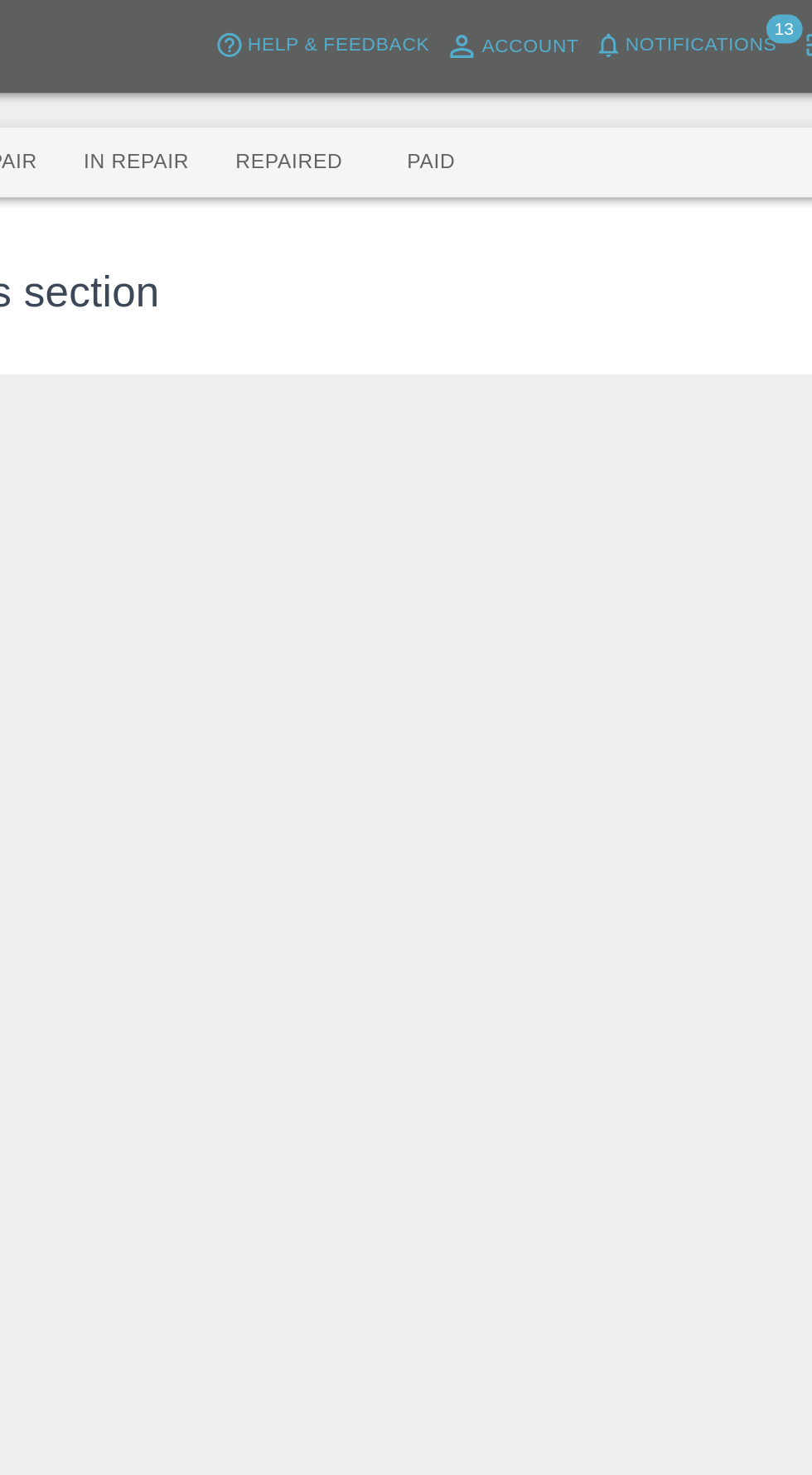
click at [484, 101] on button "Paid" at bounding box center [510, 92] width 75 height 40
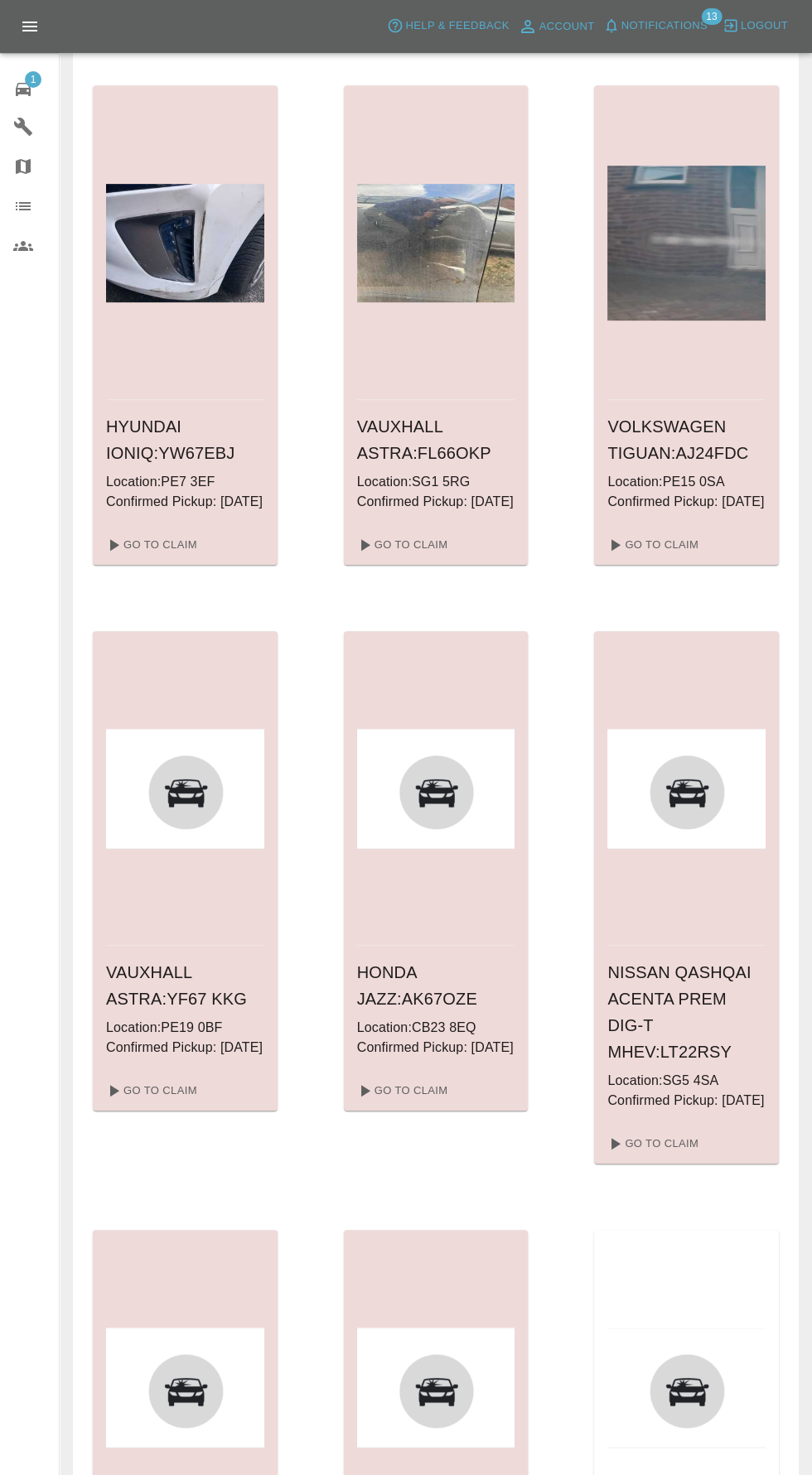
scroll to position [1466, 0]
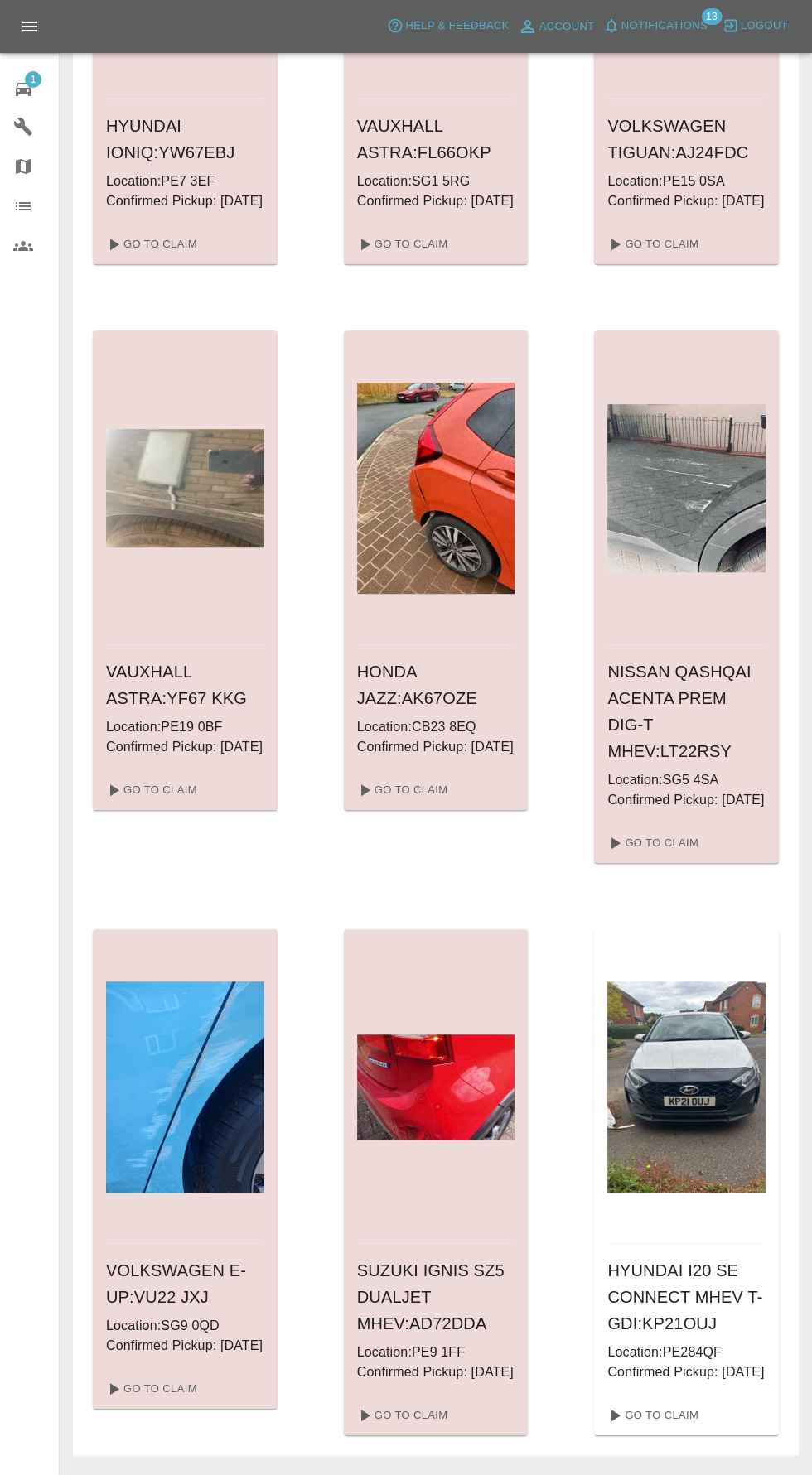
click at [707, 1363] on p "Location: PE284QF" at bounding box center [685, 1352] width 158 height 20
click at [672, 1429] on link "Go To Claim" at bounding box center [651, 1415] width 102 height 26
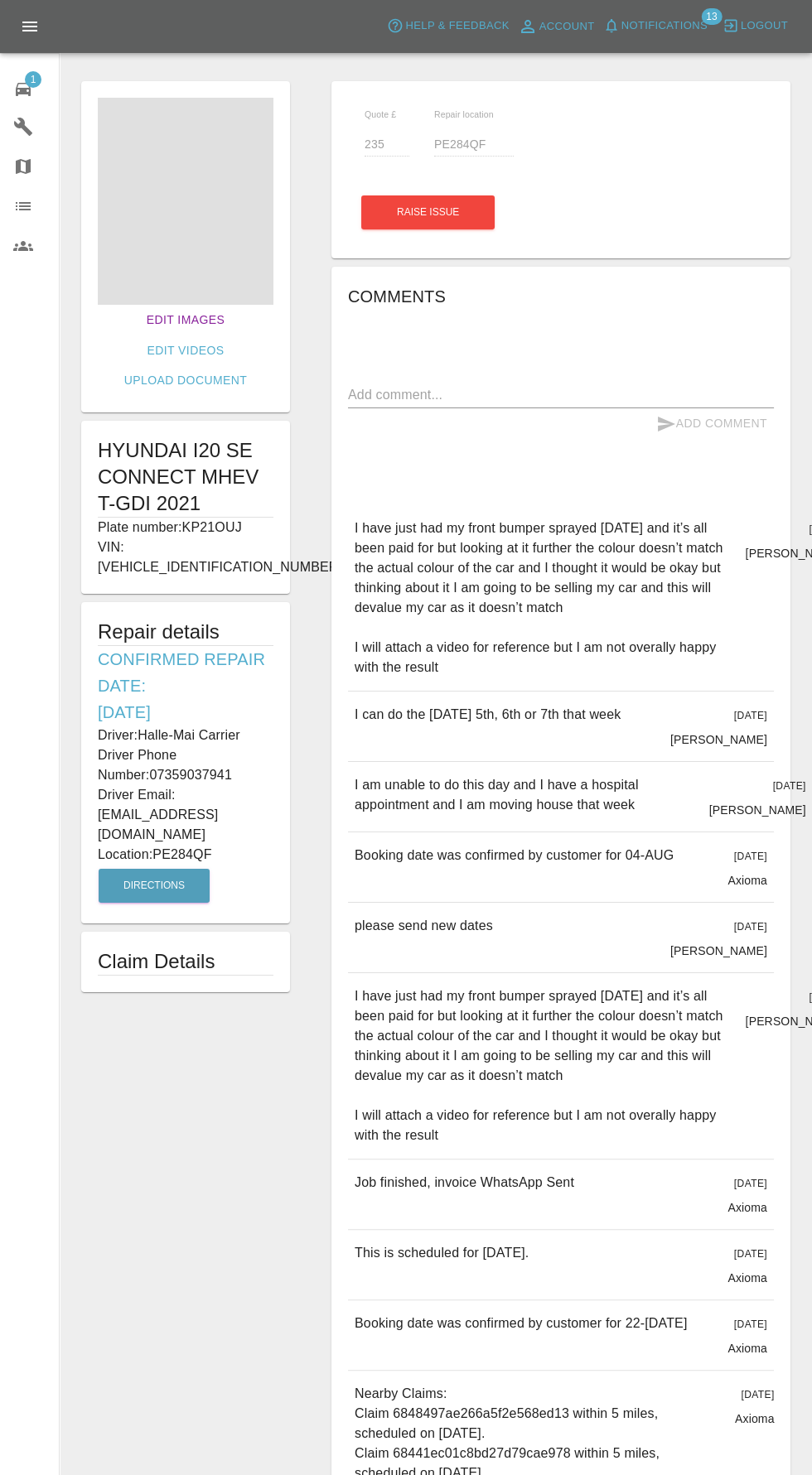
click at [140, 319] on link "Edit Images" at bounding box center [186, 320] width 91 height 31
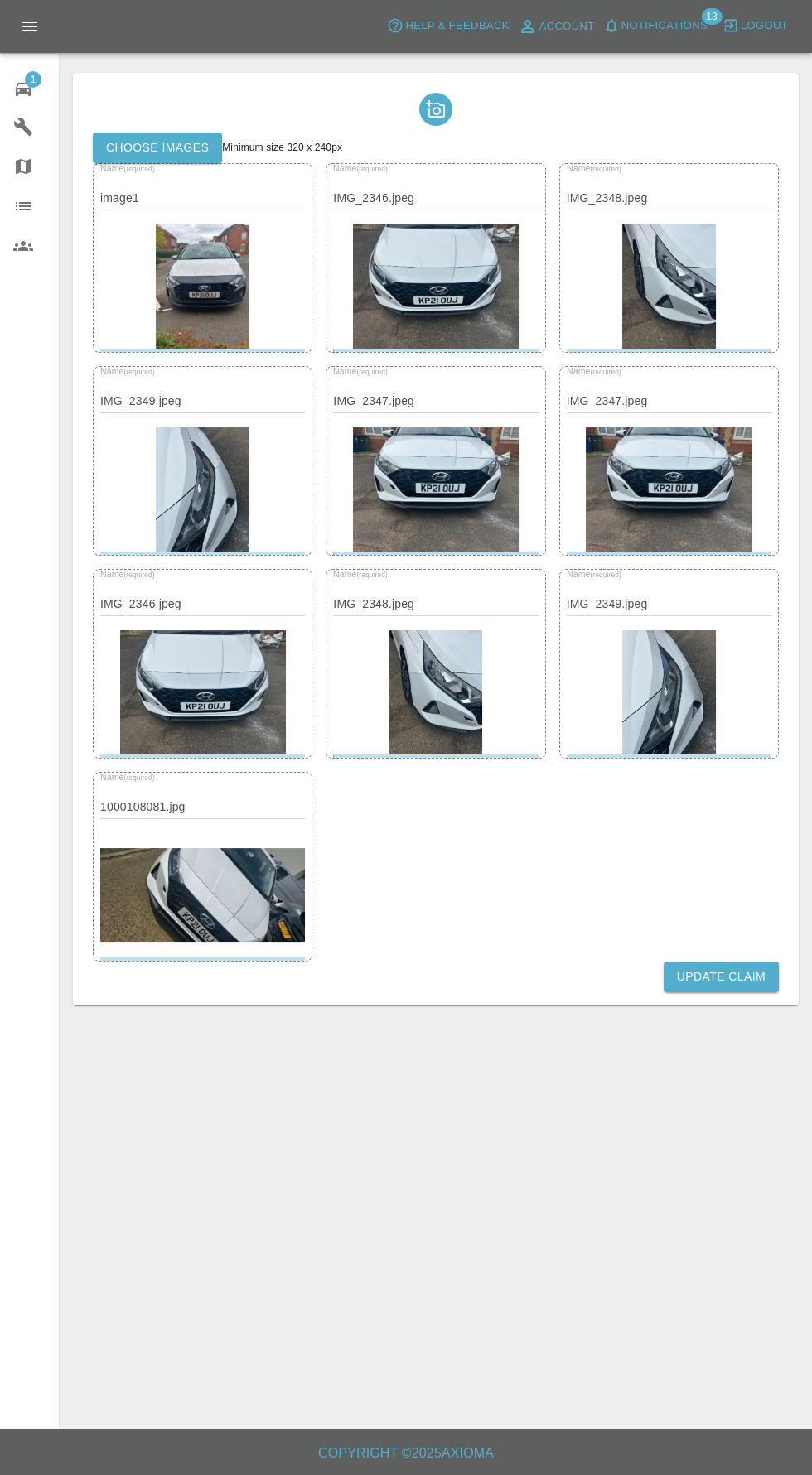
click at [243, 888] on img at bounding box center [202, 895] width 204 height 95
click at [226, 260] on img at bounding box center [202, 286] width 94 height 124
click at [462, 727] on img at bounding box center [436, 692] width 94 height 124
click at [244, 940] on img at bounding box center [202, 895] width 204 height 95
click at [232, 932] on img at bounding box center [202, 895] width 204 height 95
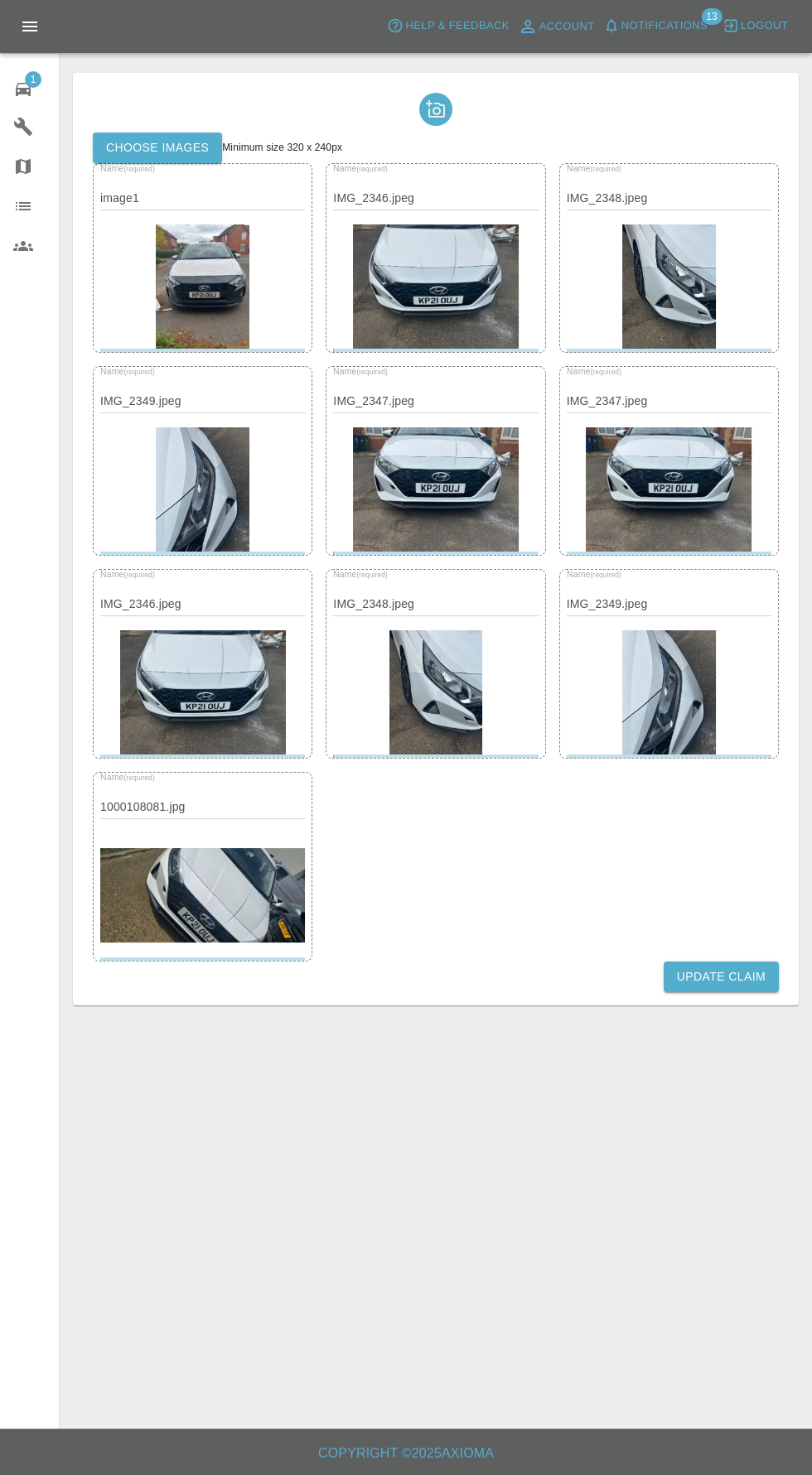
click at [207, 889] on img at bounding box center [202, 895] width 204 height 95
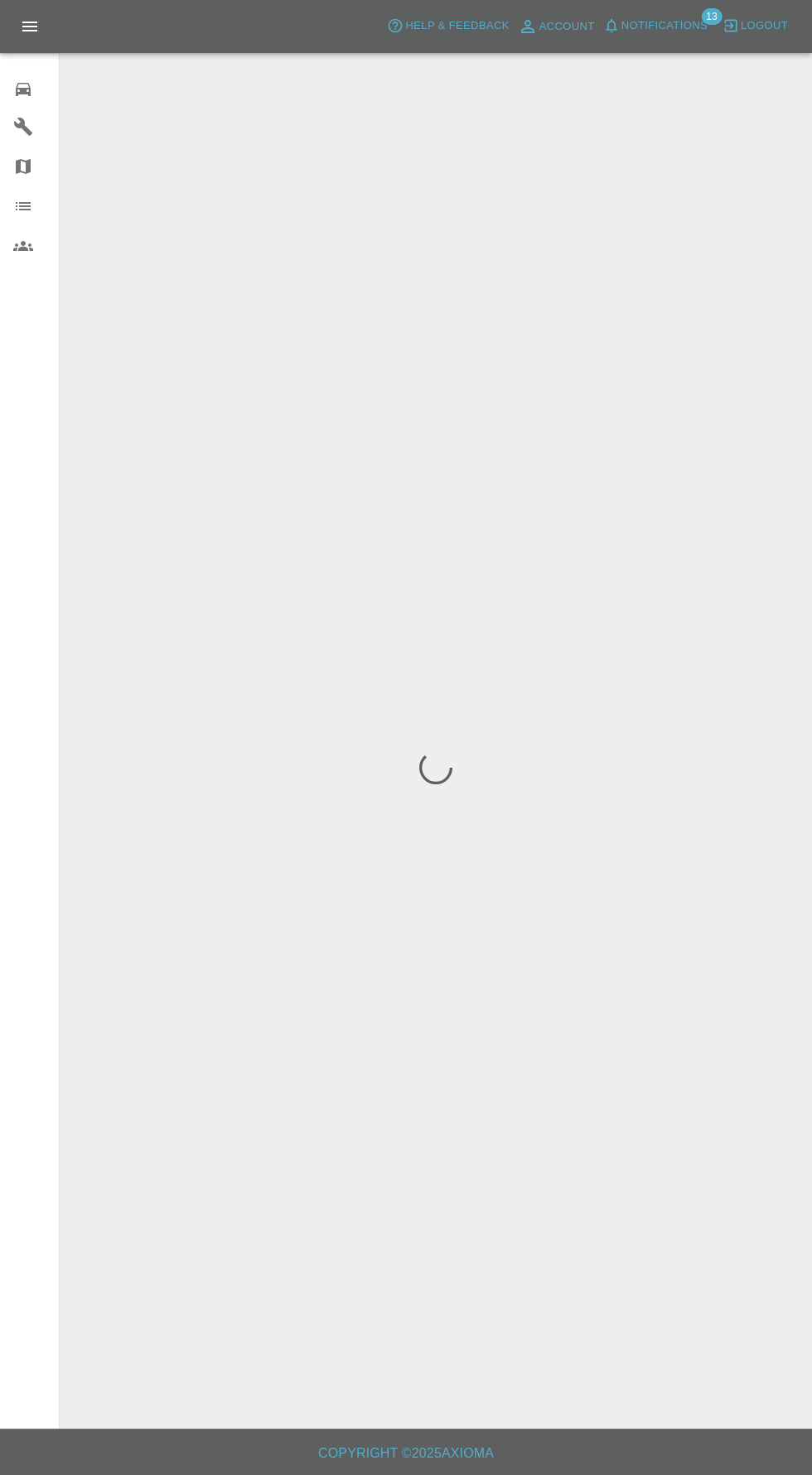
click at [24, 93] on icon at bounding box center [22, 90] width 15 height 14
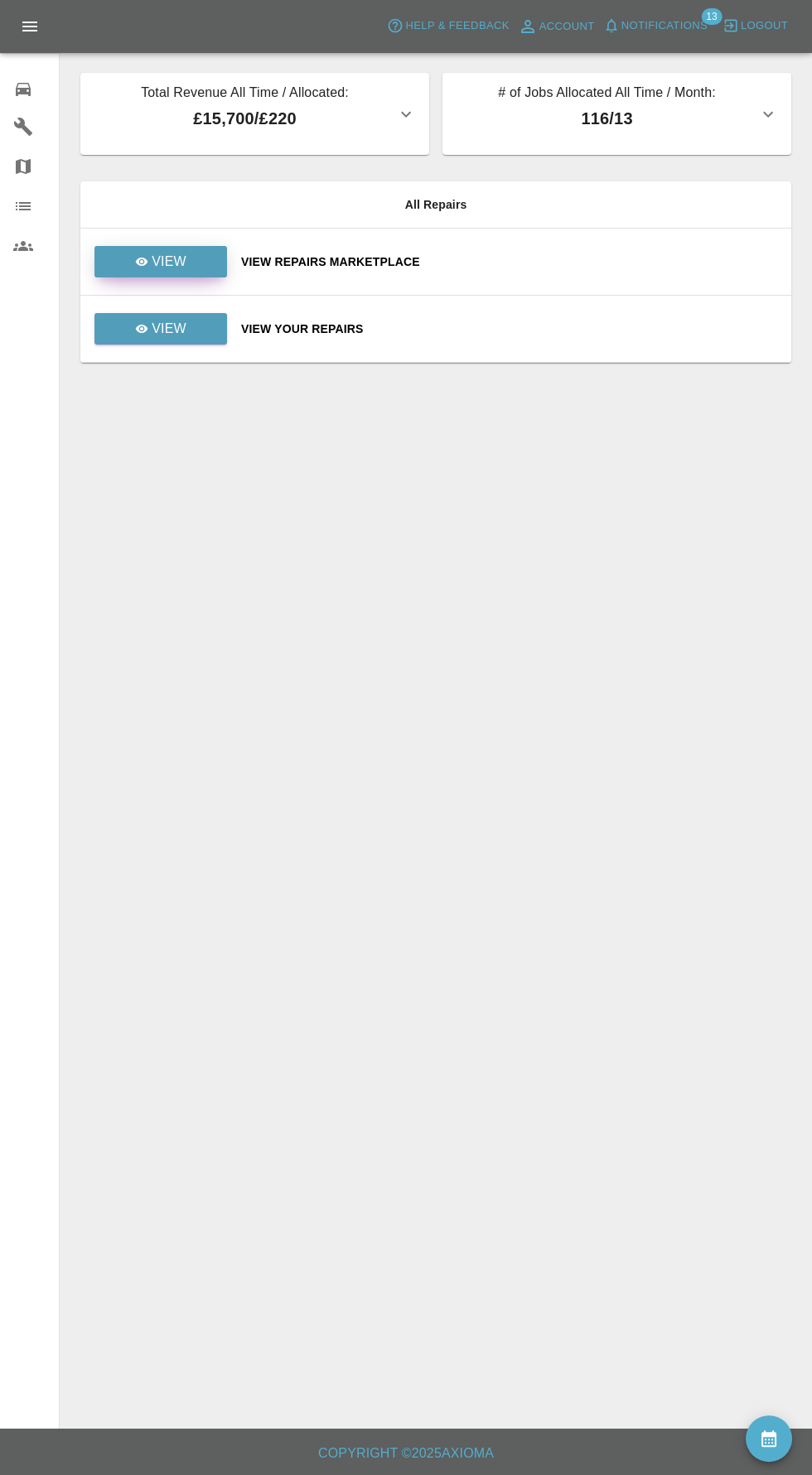
click at [146, 267] on icon at bounding box center [142, 262] width 14 height 14
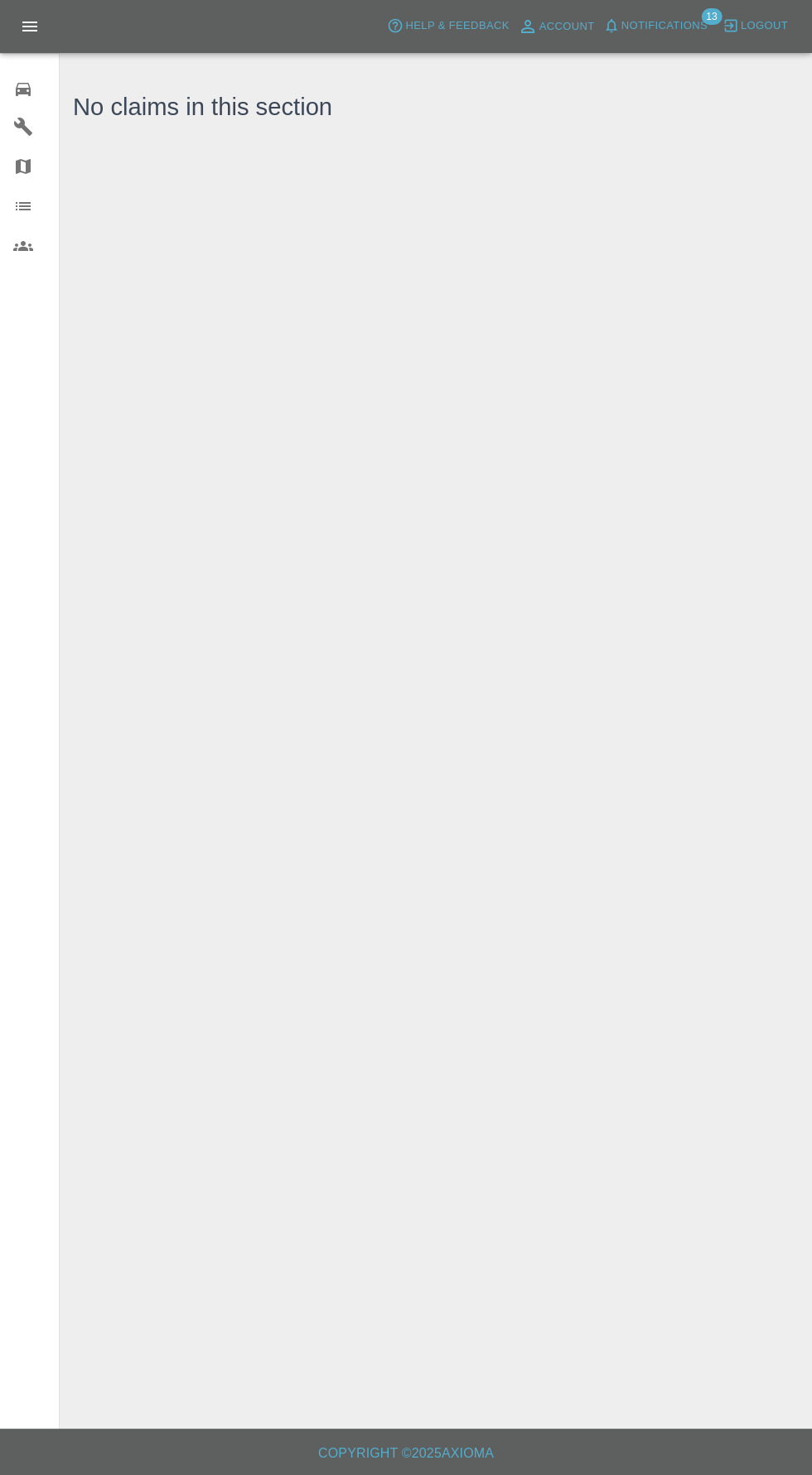
click at [23, 89] on icon at bounding box center [22, 90] width 15 height 14
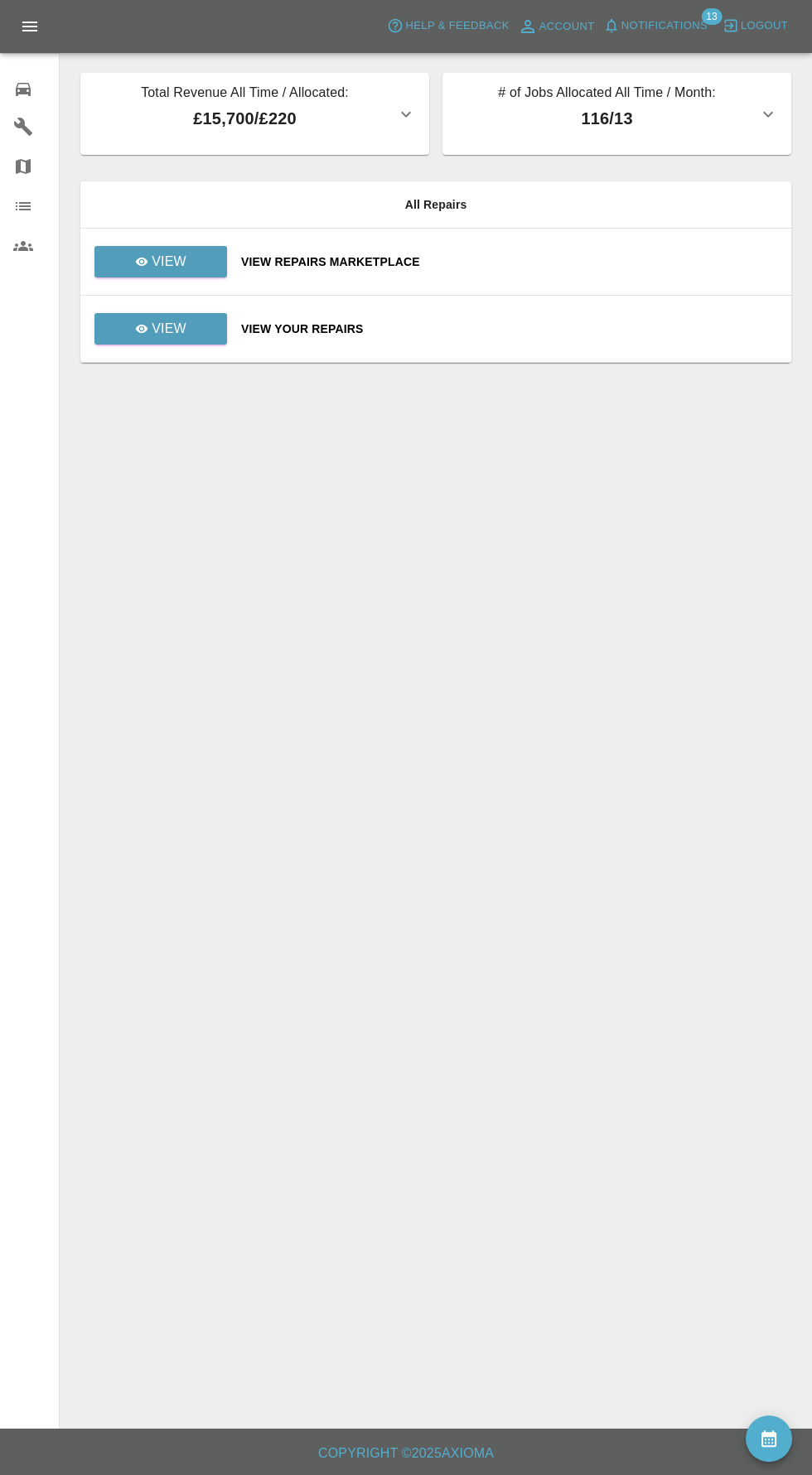
click at [23, 166] on icon at bounding box center [23, 166] width 20 height 20
click at [17, 125] on icon at bounding box center [23, 127] width 18 height 18
click at [27, 96] on icon at bounding box center [23, 89] width 20 height 20
click at [168, 328] on p "View" at bounding box center [169, 329] width 35 height 20
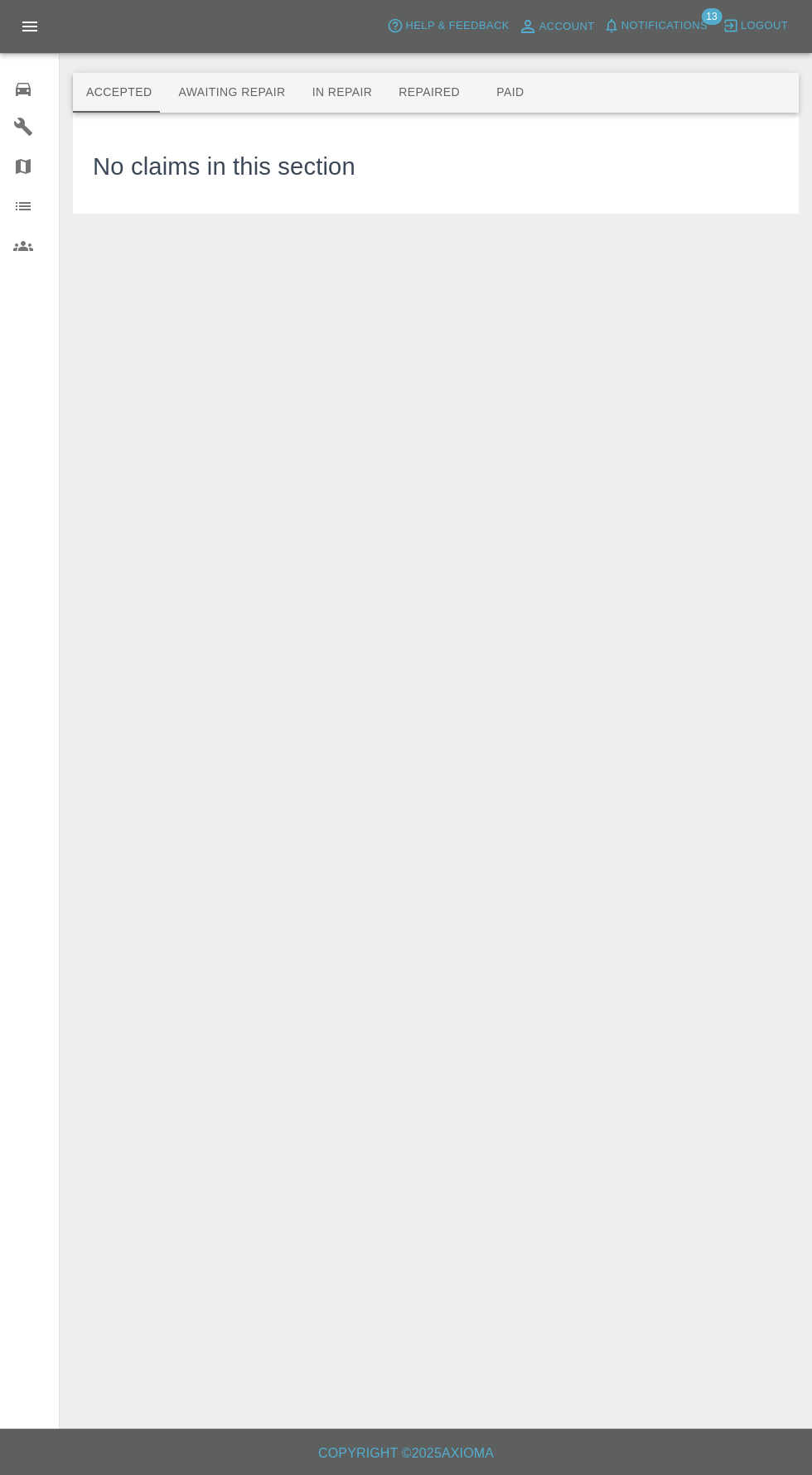
click at [489, 93] on button "Paid" at bounding box center [510, 92] width 75 height 40
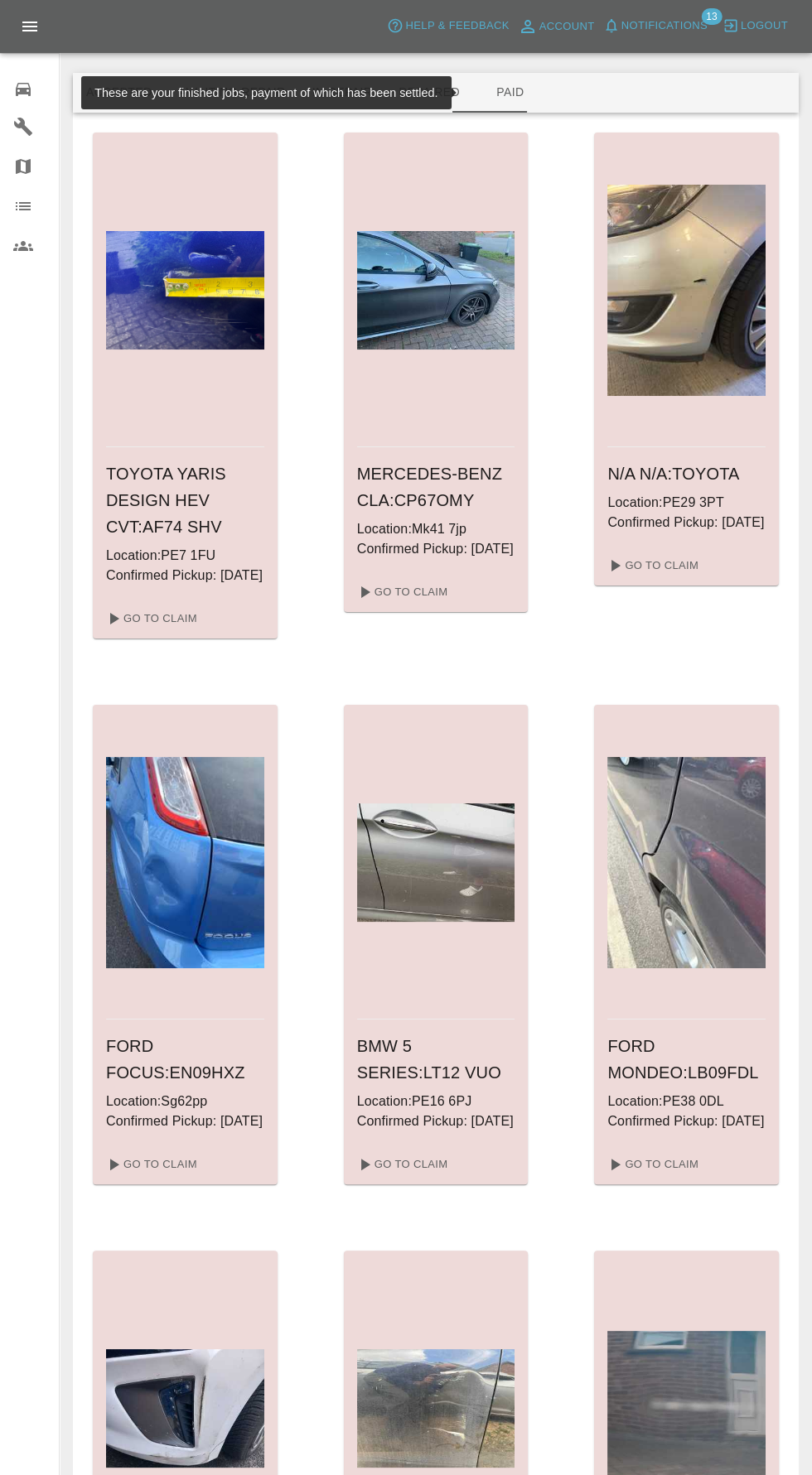
click at [491, 89] on button "Paid" at bounding box center [510, 92] width 75 height 40
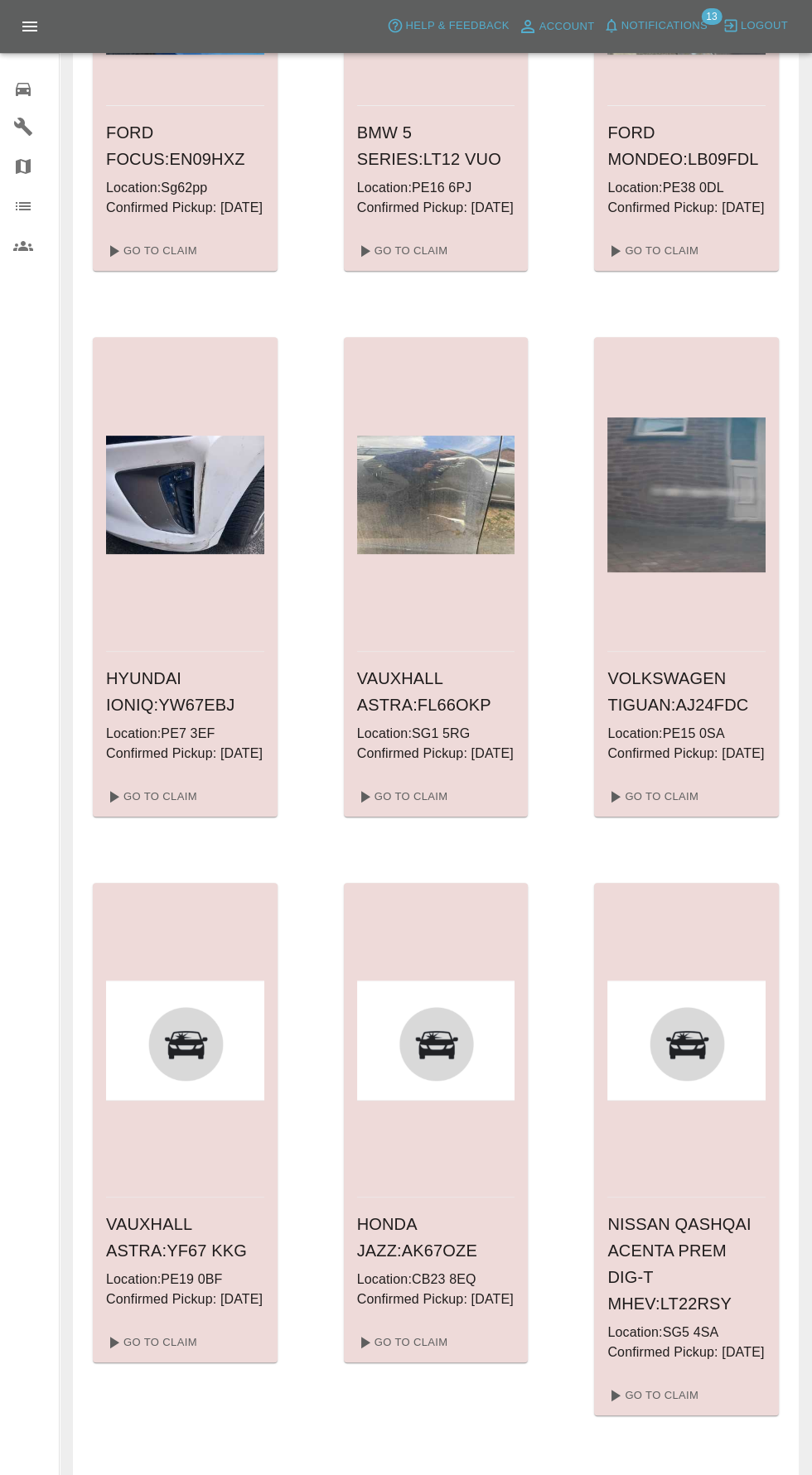
scroll to position [1466, 0]
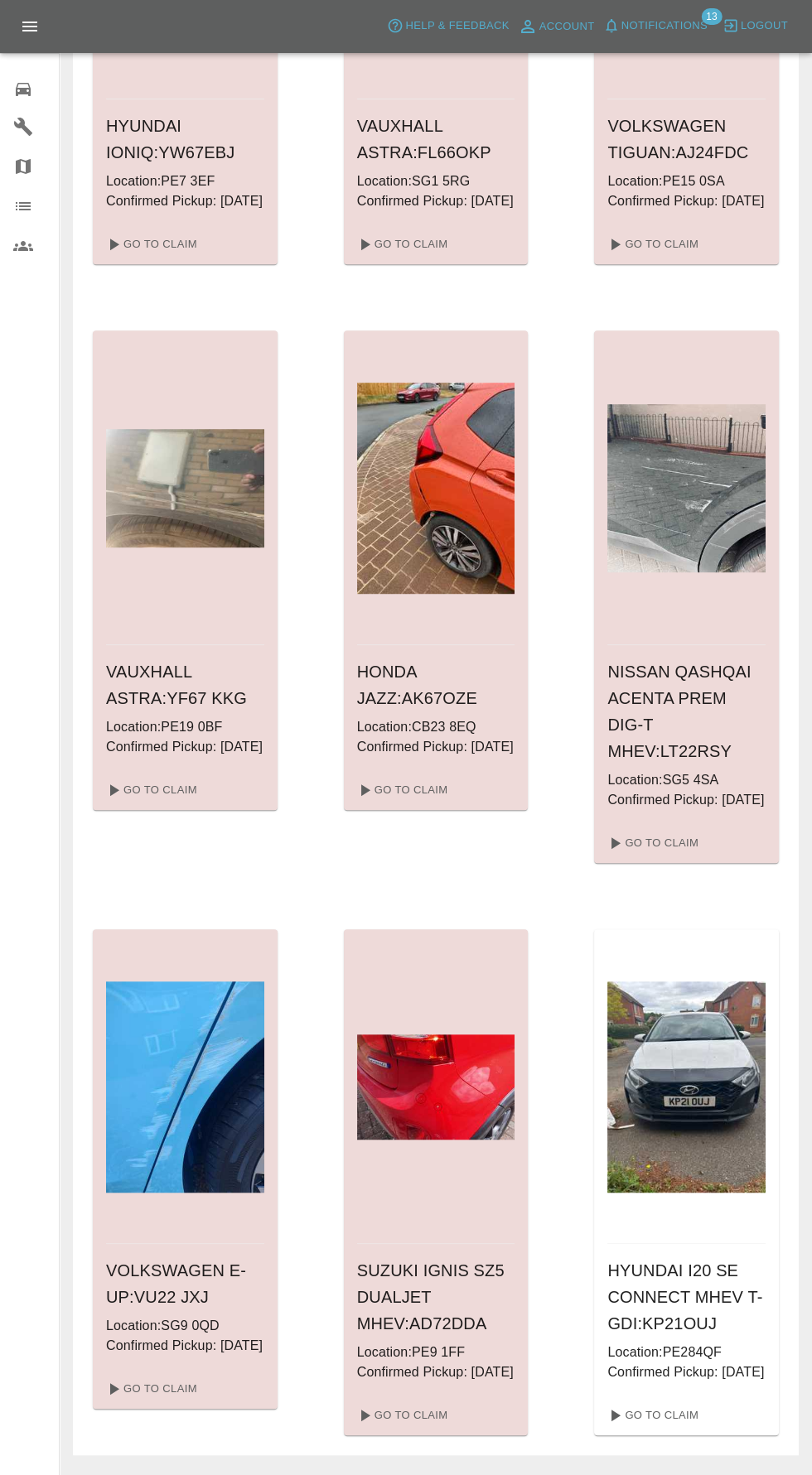
click at [735, 1168] on img at bounding box center [685, 1086] width 158 height 210
click at [656, 1429] on link "Go To Claim" at bounding box center [651, 1415] width 102 height 26
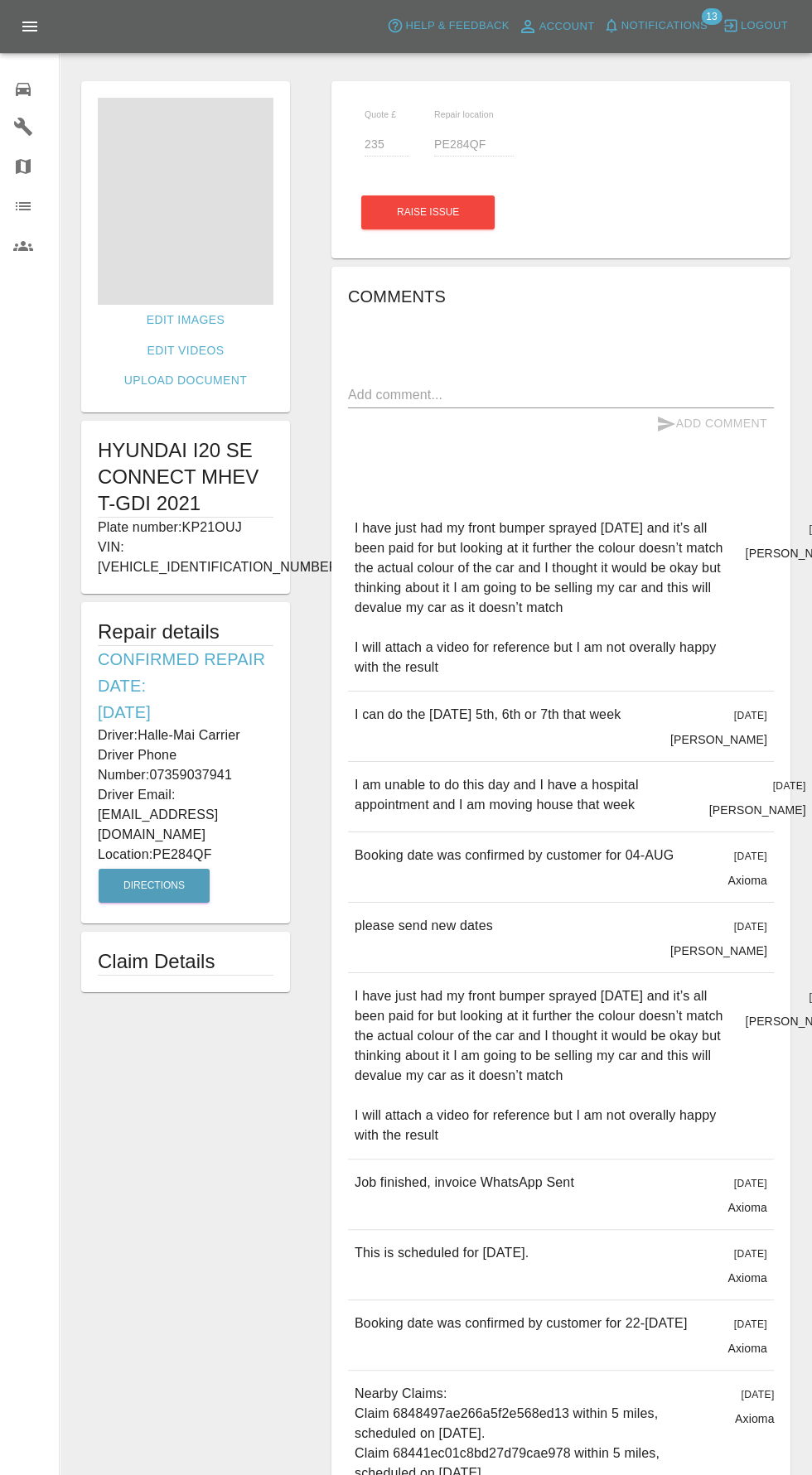
click at [144, 193] on span at bounding box center [185, 201] width 175 height 207
click at [208, 234] on span at bounding box center [185, 201] width 175 height 207
click at [172, 222] on span at bounding box center [185, 201] width 175 height 207
click at [219, 227] on img at bounding box center [185, 201] width 175 height 207
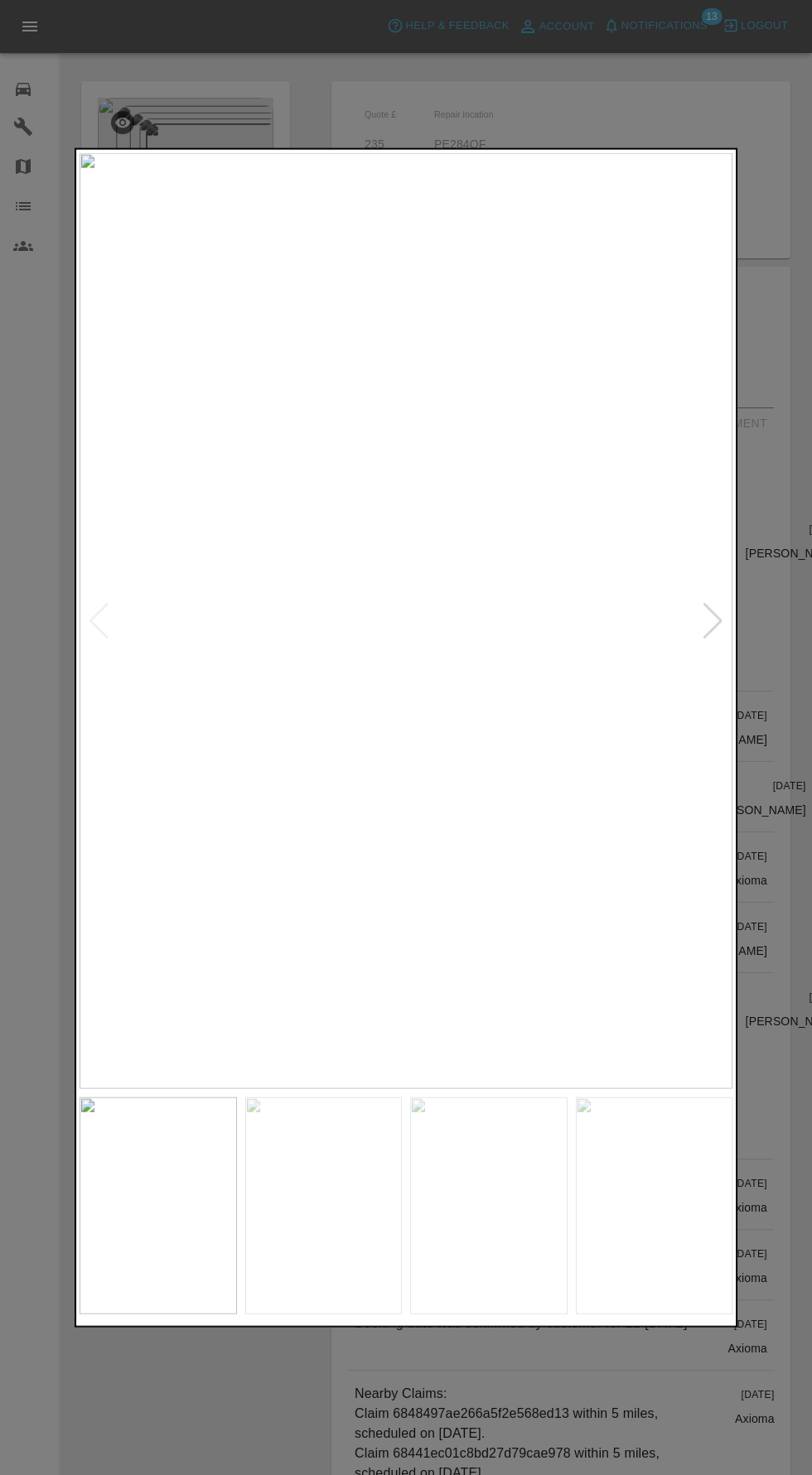
click at [717, 624] on div at bounding box center [712, 620] width 22 height 37
click at [720, 626] on div at bounding box center [712, 620] width 22 height 37
click at [707, 624] on div at bounding box center [712, 620] width 22 height 37
click at [707, 623] on div at bounding box center [712, 620] width 22 height 37
click at [711, 614] on div at bounding box center [712, 620] width 22 height 37
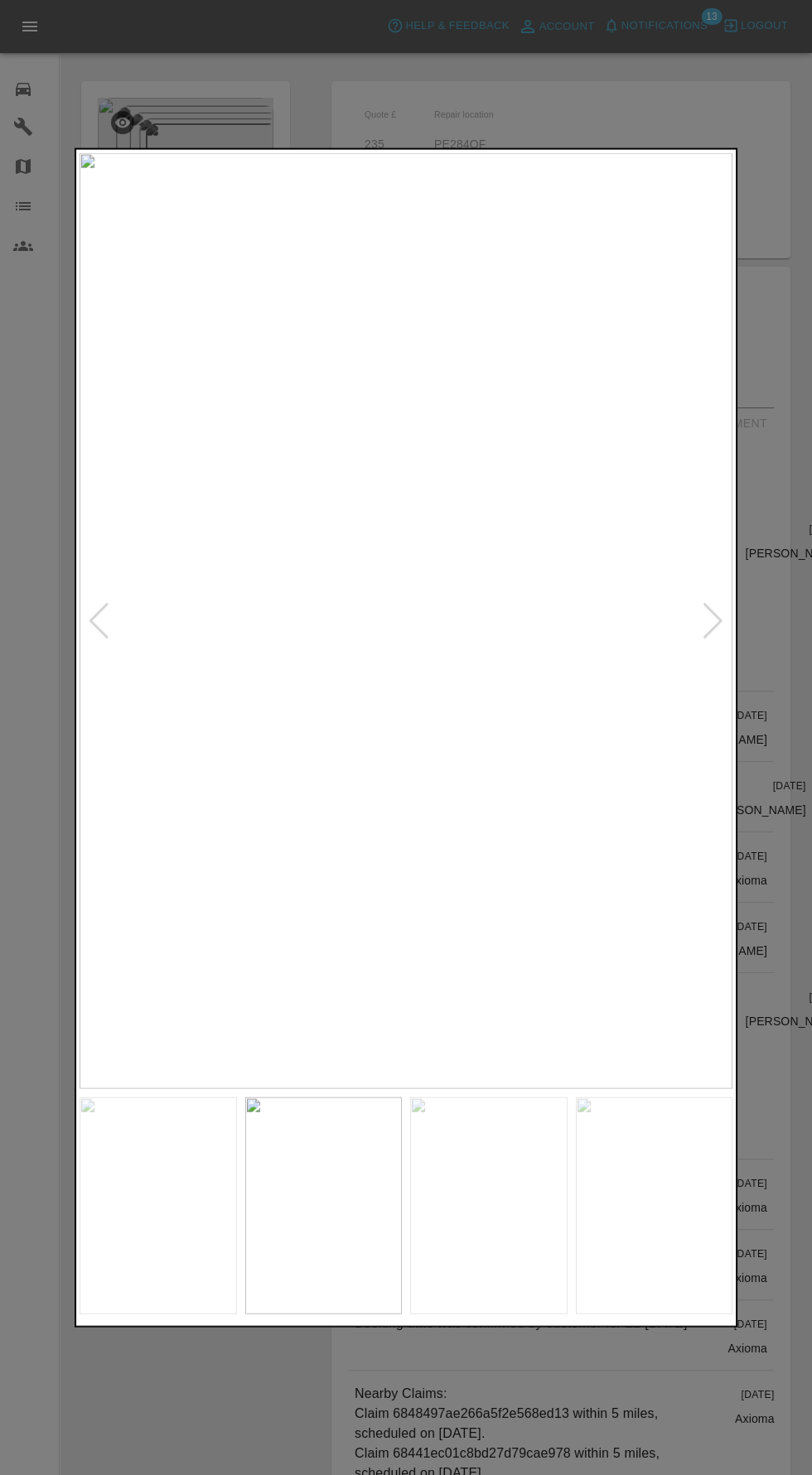
click at [705, 610] on div at bounding box center [712, 620] width 22 height 37
click at [707, 620] on div at bounding box center [712, 620] width 22 height 37
click at [708, 619] on div at bounding box center [712, 620] width 22 height 37
click at [703, 624] on div at bounding box center [712, 620] width 22 height 37
click at [521, 674] on img at bounding box center [406, 619] width 652 height 936
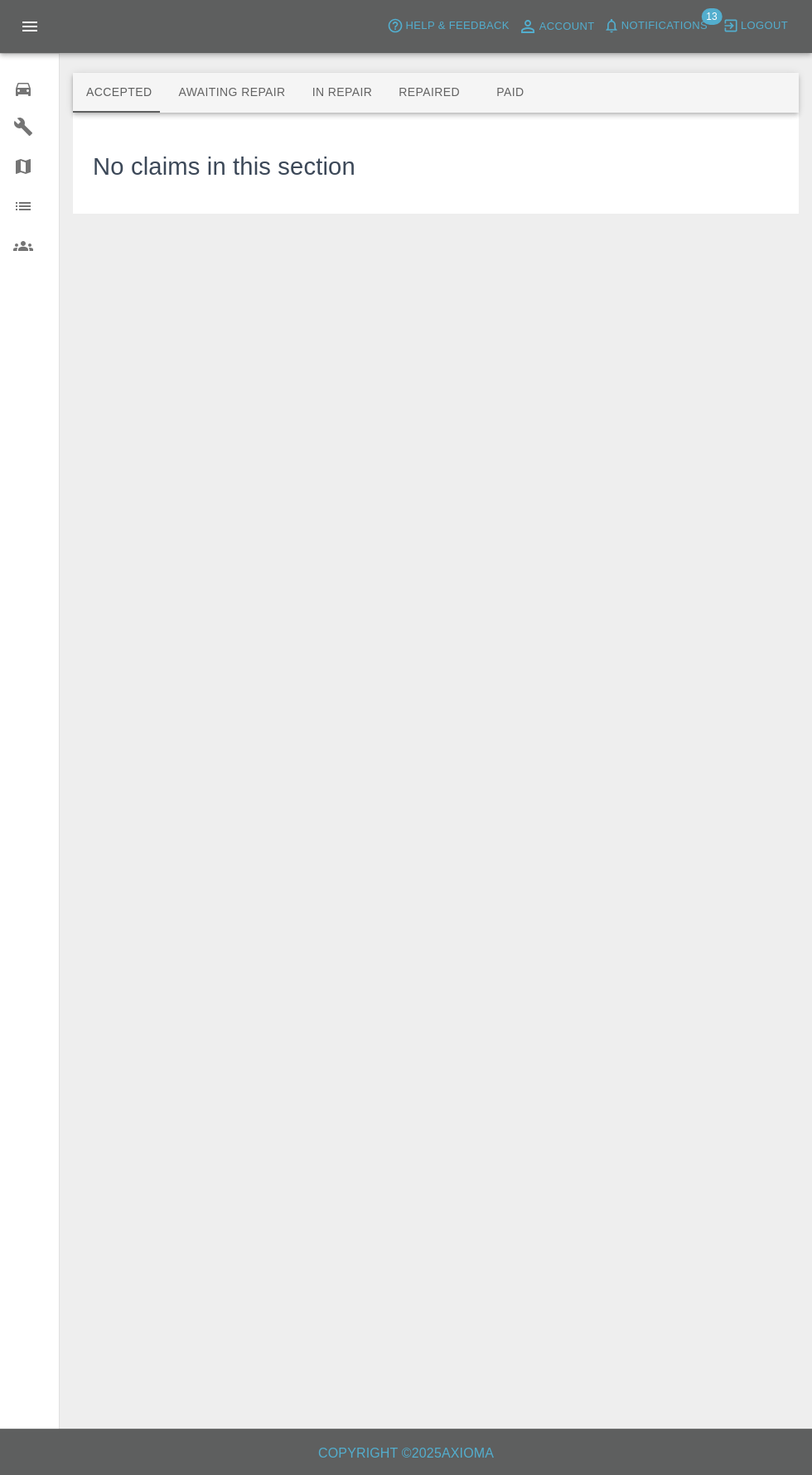
click at [219, 93] on button "Awaiting Repair" at bounding box center [231, 92] width 134 height 40
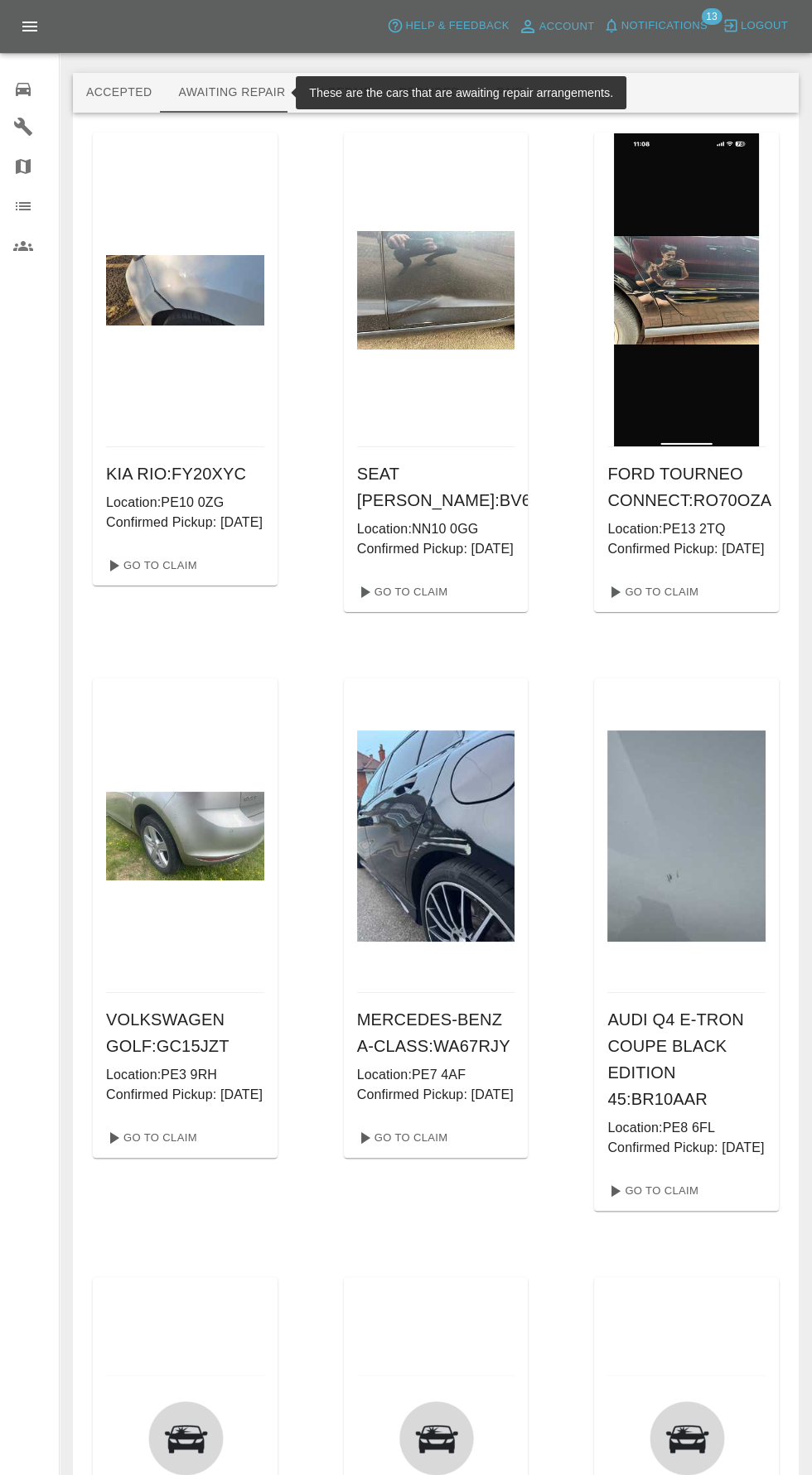
click at [99, 86] on button "Accepted" at bounding box center [118, 92] width 92 height 40
